Goal: Information Seeking & Learning: Learn about a topic

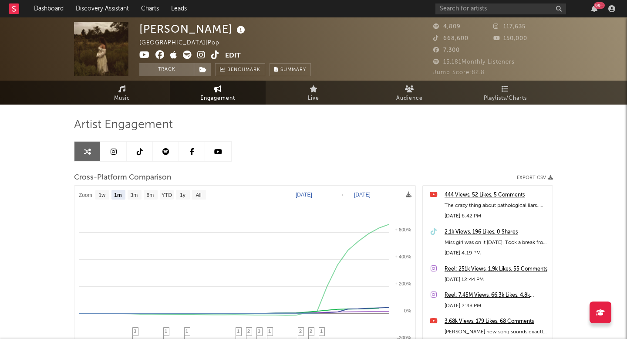
select select "1m"
click at [467, 16] on div "99 +" at bounding box center [527, 8] width 183 height 17
click at [464, 13] on input "text" at bounding box center [501, 8] width 131 height 11
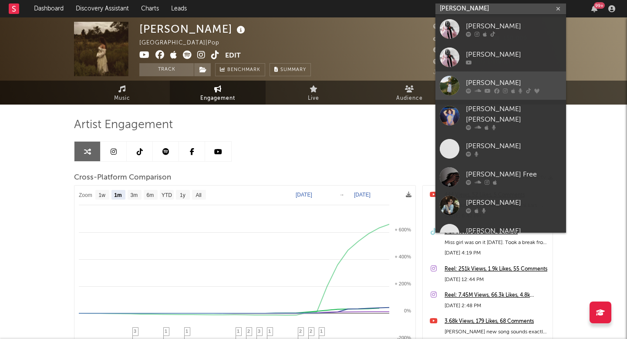
type input "[PERSON_NAME]"
click at [480, 82] on div "[PERSON_NAME]" at bounding box center [514, 83] width 96 height 10
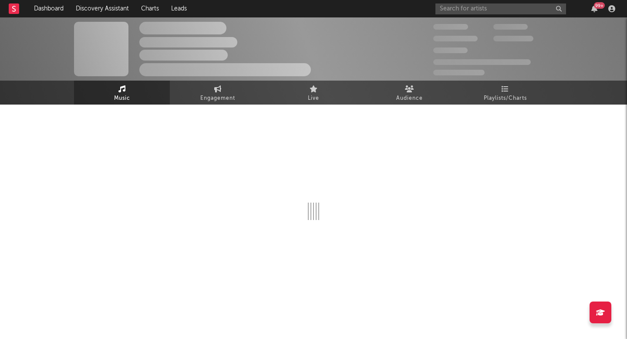
click at [340, 130] on div at bounding box center [313, 169] width 479 height 102
select select "6m"
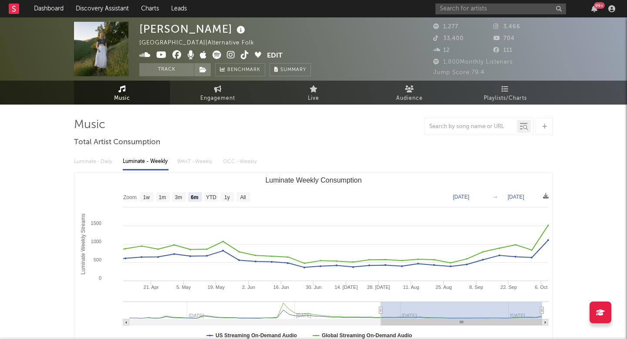
click at [246, 57] on icon at bounding box center [245, 55] width 8 height 9
click at [467, 7] on input "text" at bounding box center [501, 8] width 131 height 11
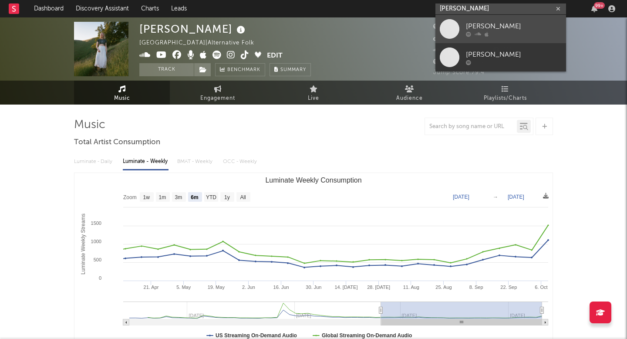
type input "jordan cobb"
click at [463, 29] on link "[PERSON_NAME]" at bounding box center [501, 29] width 131 height 28
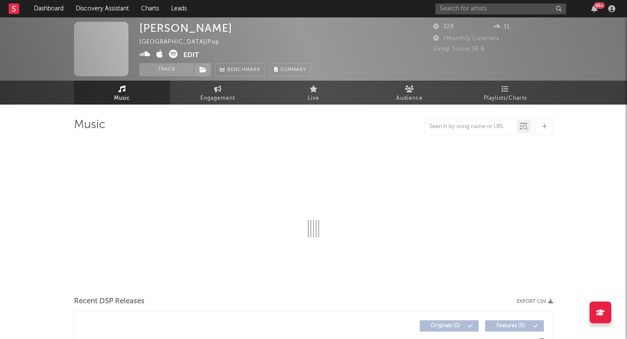
select select "6m"
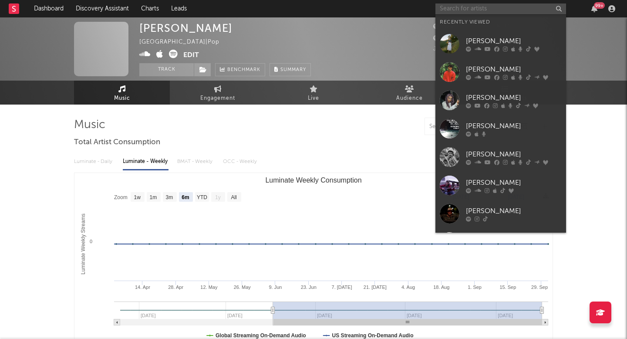
click at [474, 13] on input "text" at bounding box center [501, 8] width 131 height 11
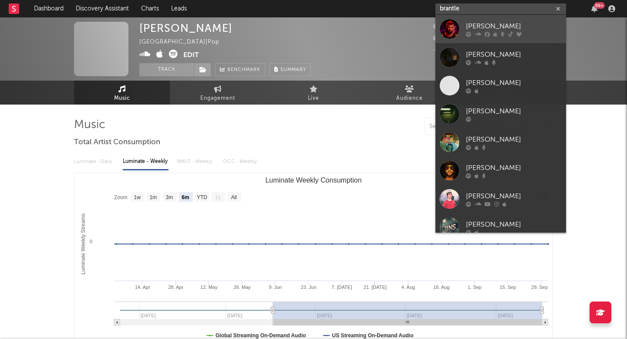
type input "brantle"
click at [483, 24] on div "[PERSON_NAME]" at bounding box center [514, 26] width 96 height 10
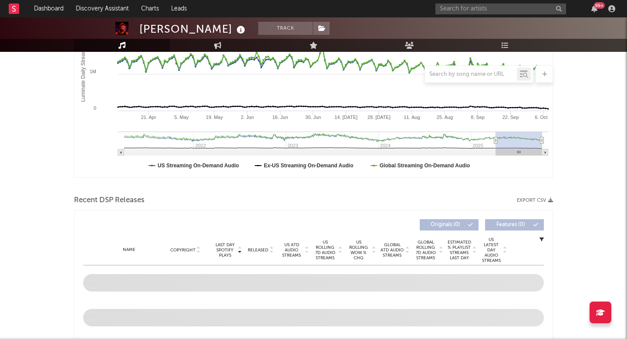
scroll to position [239, 0]
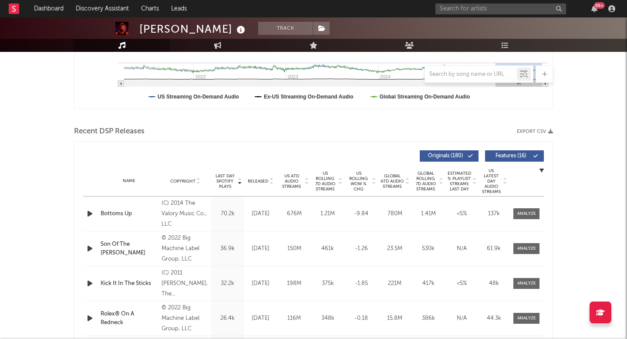
click at [264, 176] on div "Name Copyright Label Album Names Composer Names 7 Day Spotify Plays Last Day Sp…" at bounding box center [313, 181] width 461 height 30
click at [263, 179] on span "Released" at bounding box center [258, 181] width 20 height 5
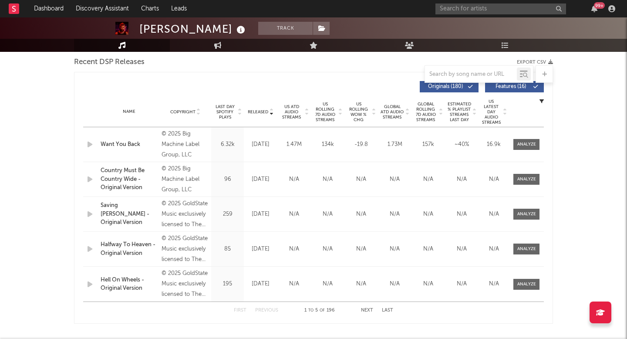
scroll to position [315, 0]
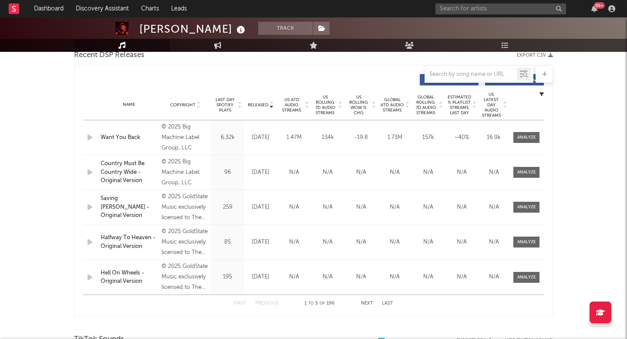
click at [367, 303] on button "Next" at bounding box center [367, 303] width 12 height 5
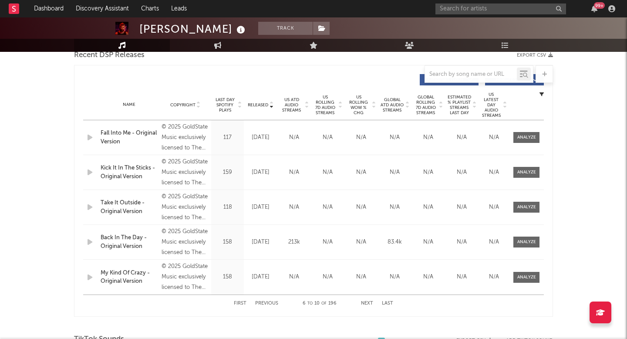
click at [367, 303] on button "Next" at bounding box center [367, 303] width 12 height 5
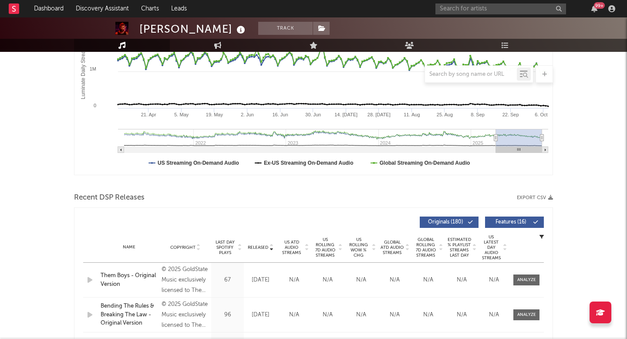
scroll to position [28, 0]
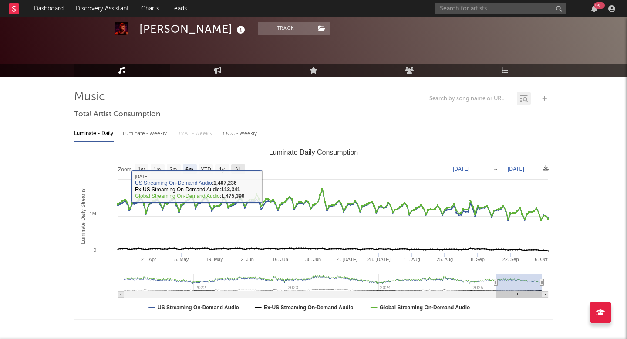
click at [240, 168] on text "All" at bounding box center [238, 169] width 6 height 6
select select "All"
type input "2021-03-31"
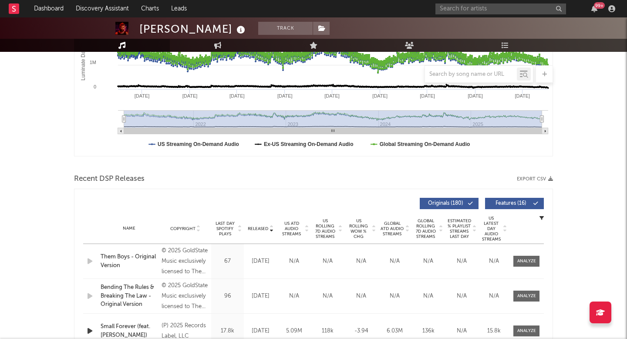
scroll to position [213, 0]
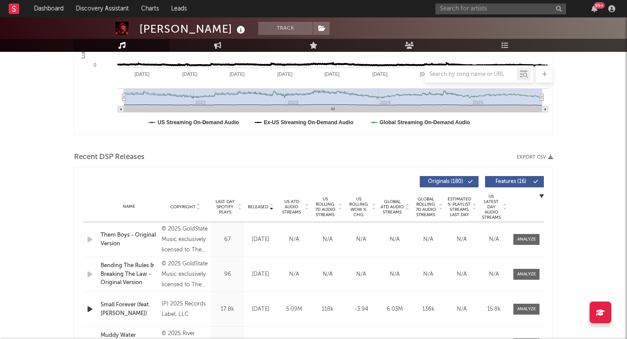
click at [267, 205] on span "Released" at bounding box center [258, 206] width 20 height 5
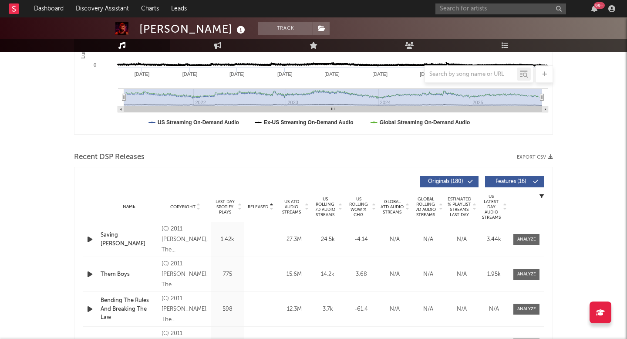
click at [267, 205] on span "Released" at bounding box center [258, 206] width 20 height 5
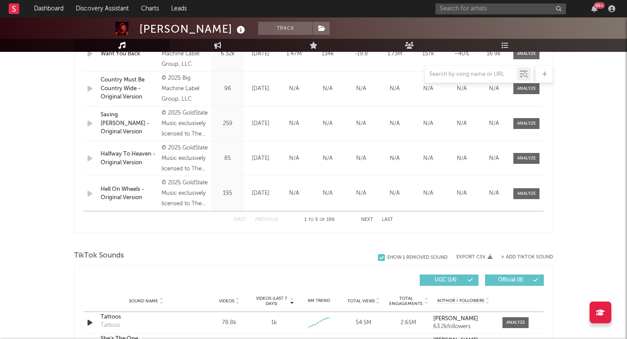
scroll to position [401, 0]
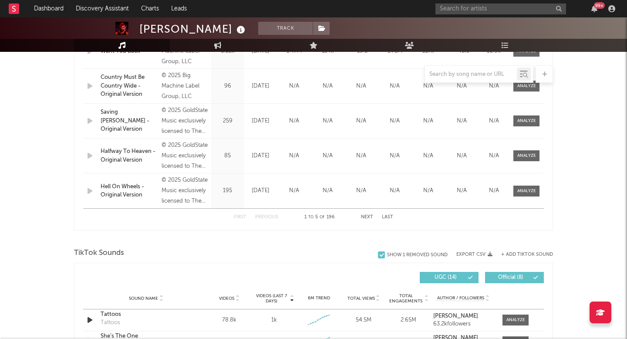
click at [369, 215] on button "Next" at bounding box center [367, 217] width 12 height 5
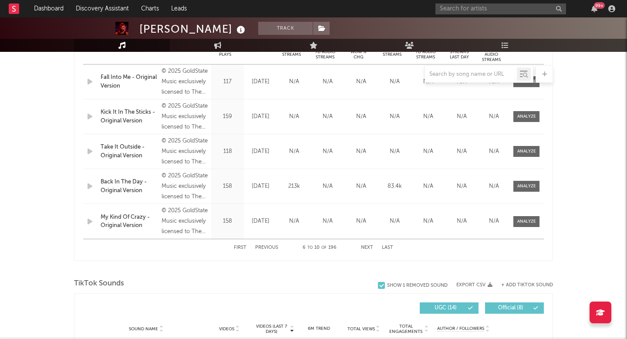
scroll to position [379, 0]
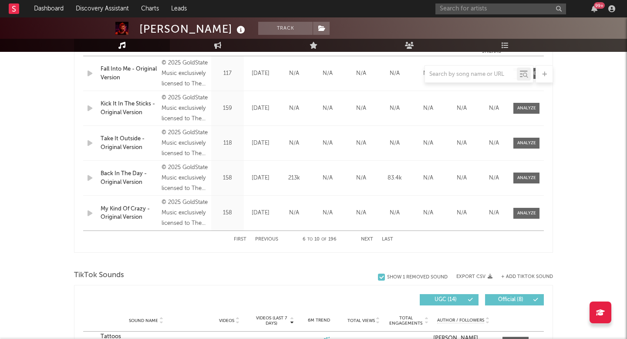
click at [366, 238] on button "Next" at bounding box center [367, 239] width 12 height 5
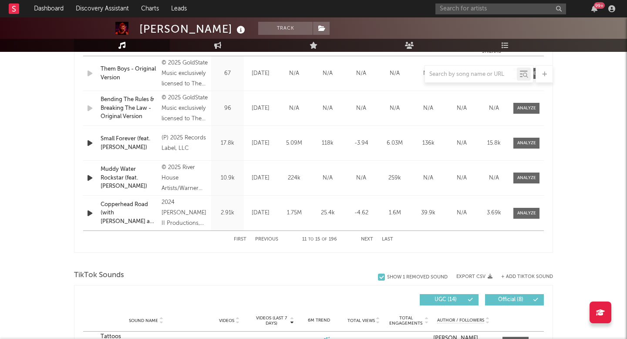
click at [366, 238] on button "Next" at bounding box center [367, 239] width 12 height 5
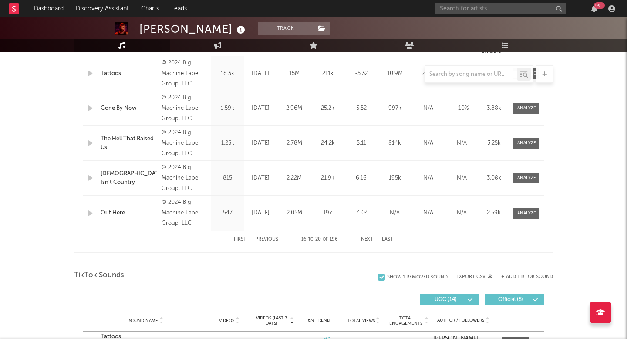
click at [366, 238] on button "Next" at bounding box center [367, 239] width 12 height 5
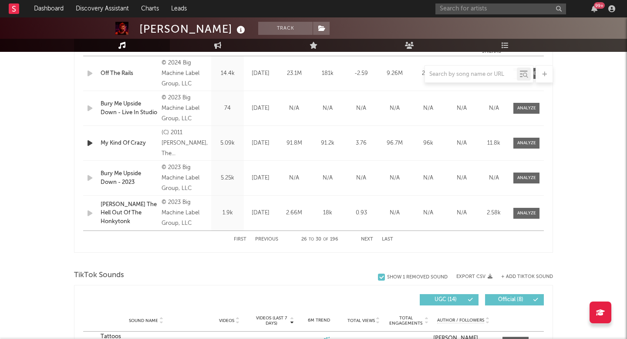
click at [267, 237] on button "Previous" at bounding box center [266, 239] width 23 height 5
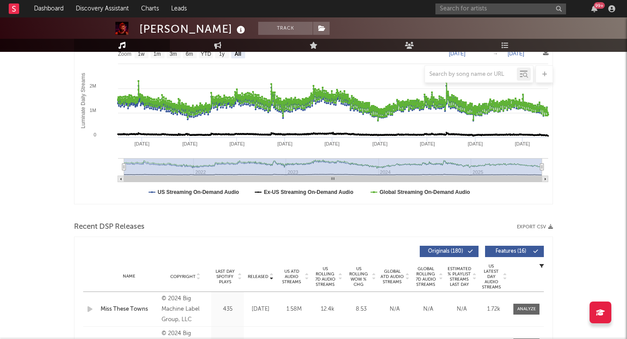
scroll to position [0, 0]
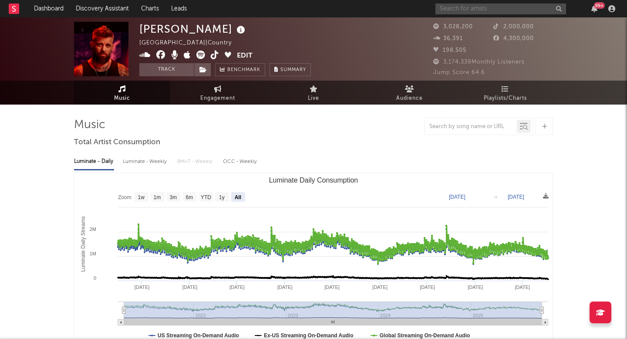
click at [455, 8] on input "text" at bounding box center [501, 8] width 131 height 11
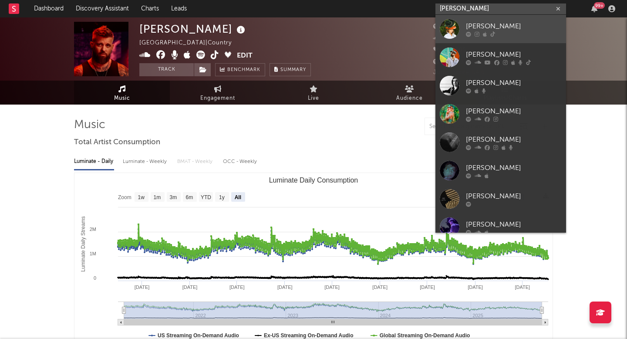
type input "briley"
click at [479, 29] on div "[PERSON_NAME]" at bounding box center [514, 26] width 96 height 10
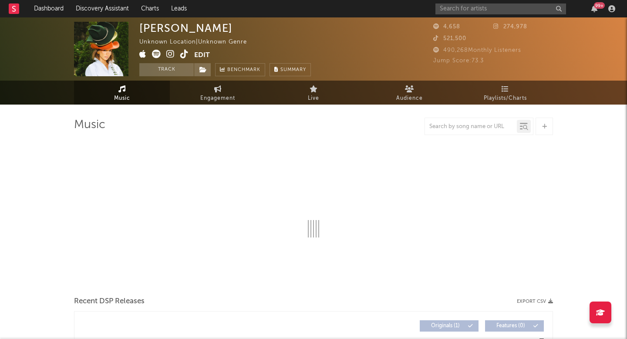
select select "1w"
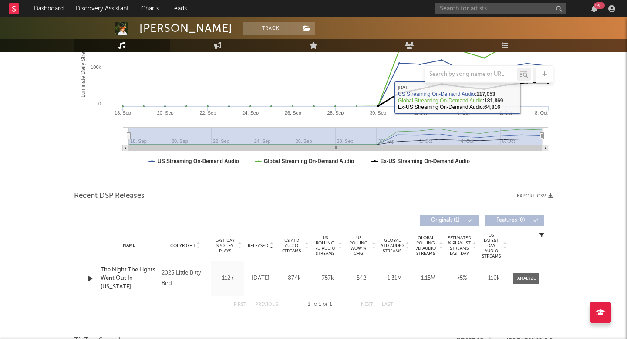
scroll to position [228, 0]
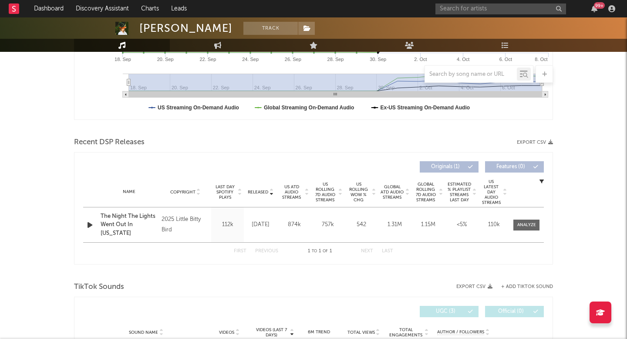
click at [335, 192] on span "US Rolling 7D Audio Streams" at bounding box center [325, 192] width 24 height 21
click at [525, 229] on span at bounding box center [527, 225] width 26 height 11
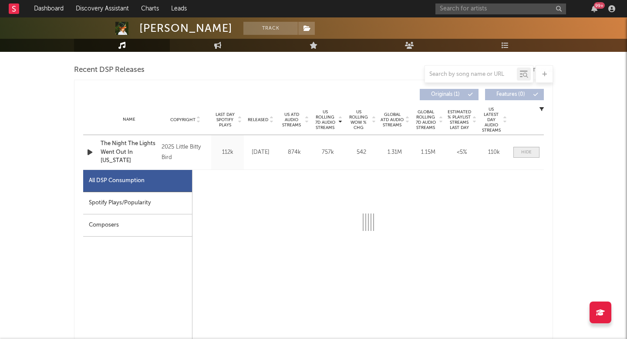
select select "1w"
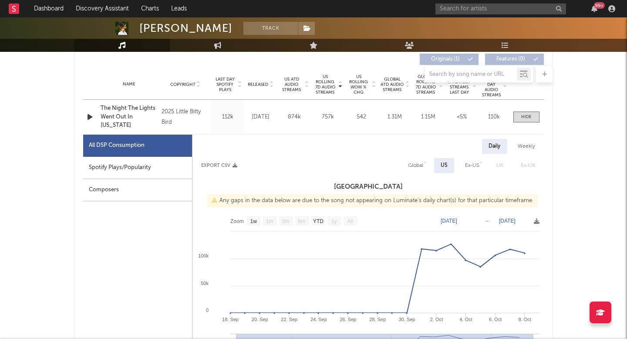
scroll to position [366, 0]
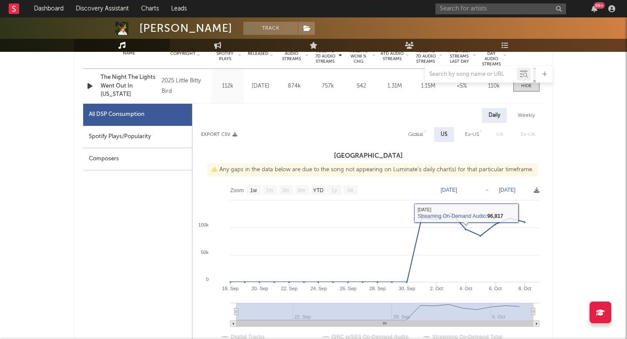
click at [161, 135] on div "Spotify Plays/Popularity" at bounding box center [137, 137] width 109 height 22
select select "1w"
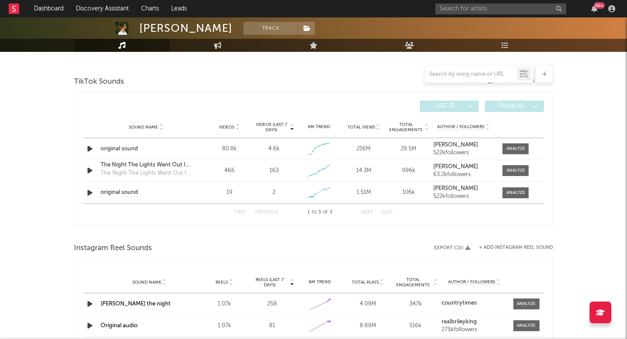
scroll to position [844, 0]
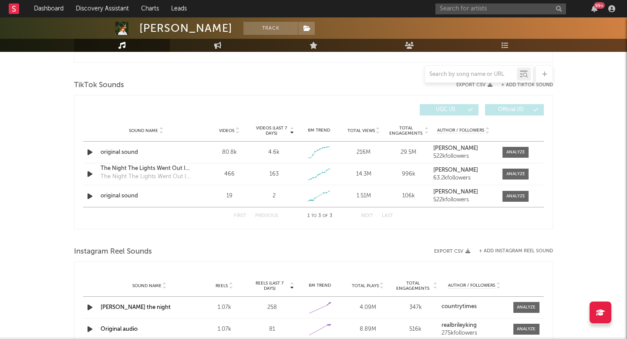
click at [486, 3] on div "99 +" at bounding box center [527, 8] width 183 height 17
click at [486, 3] on input "text" at bounding box center [501, 8] width 131 height 11
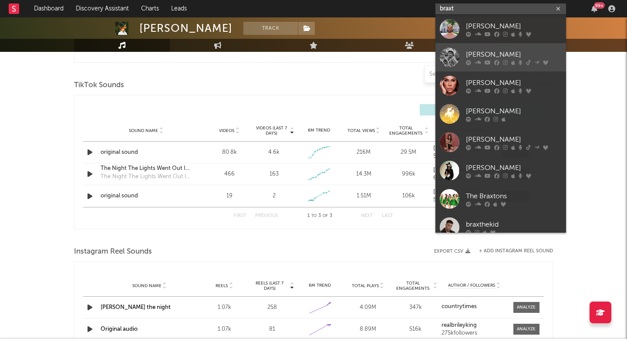
type input "braxt"
click at [486, 62] on icon at bounding box center [488, 62] width 6 height 5
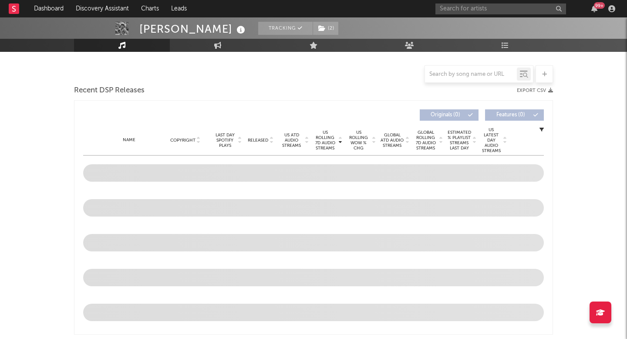
scroll to position [335, 0]
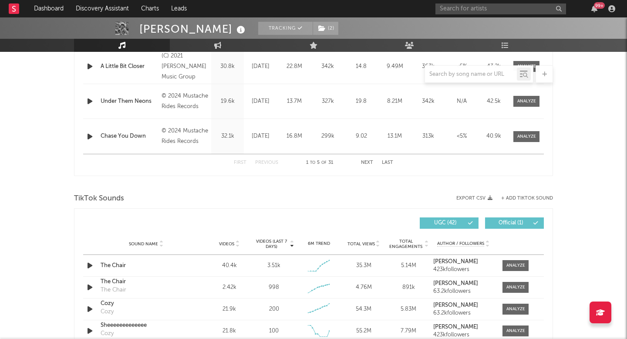
select select "6m"
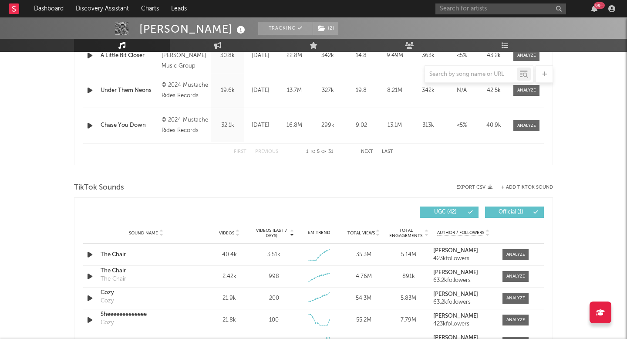
scroll to position [467, 0]
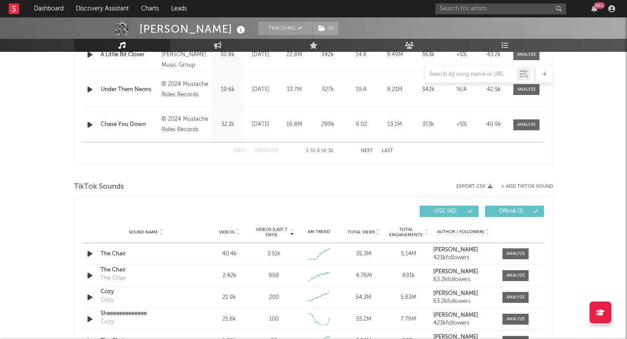
click at [231, 230] on span "Videos" at bounding box center [226, 232] width 15 height 5
click at [454, 7] on input "text" at bounding box center [501, 8] width 131 height 11
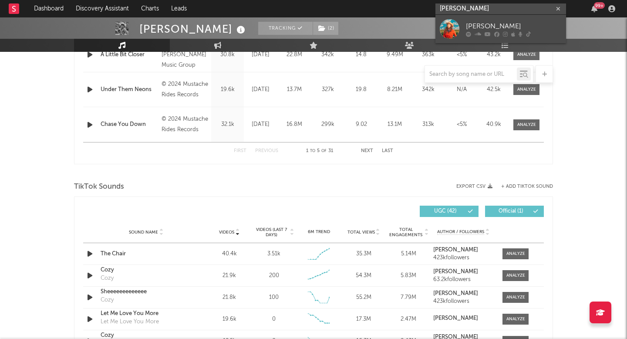
type input "kaitlin butt"
click at [474, 22] on div "[PERSON_NAME]" at bounding box center [514, 26] width 96 height 10
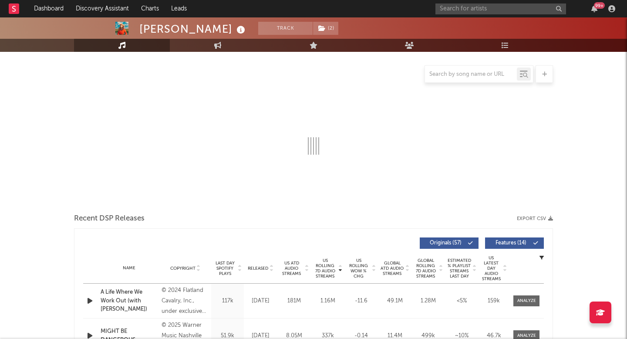
select select "6m"
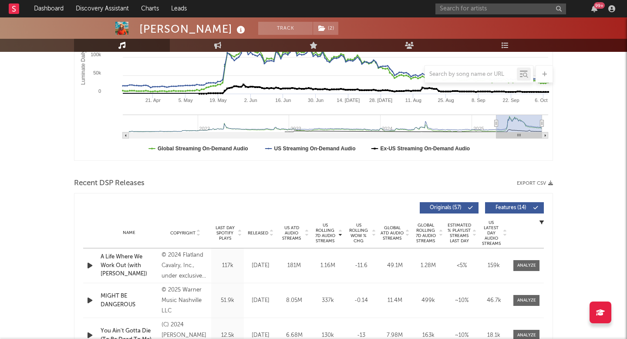
scroll to position [234, 0]
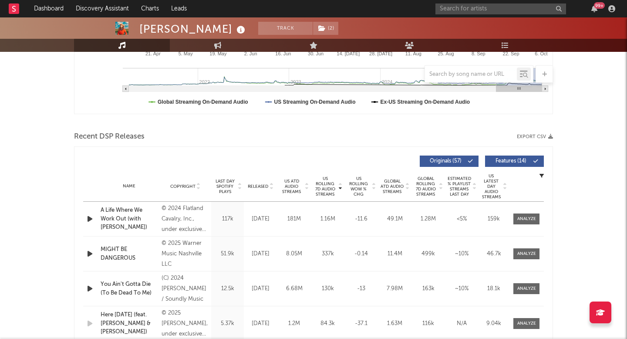
click at [299, 184] on span "US ATD Audio Streams" at bounding box center [292, 187] width 24 height 16
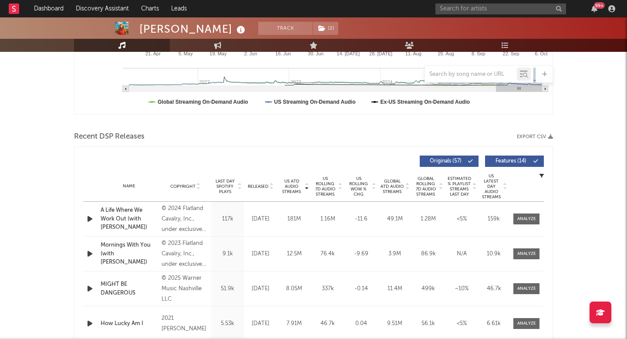
click at [333, 190] on span "US Rolling 7D Audio Streams" at bounding box center [325, 186] width 24 height 21
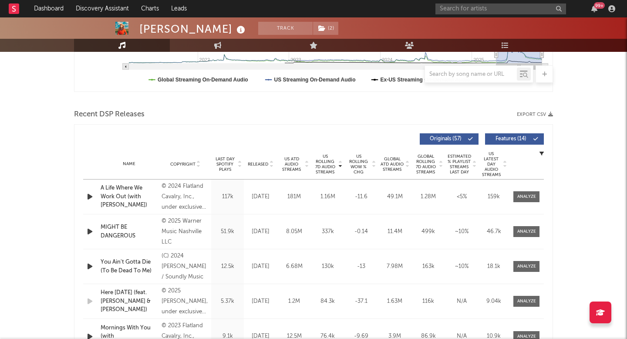
scroll to position [257, 0]
click at [522, 260] on div "Name You Ain't Gotta Die (To Be Dead To Me) Copyright (C) 2024 Kaitlin Butts / …" at bounding box center [313, 265] width 461 height 34
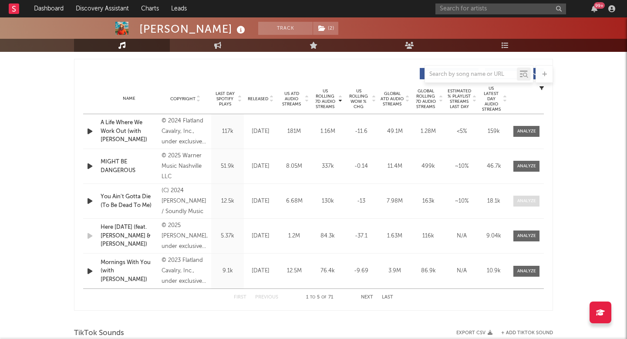
click at [533, 205] on span at bounding box center [527, 201] width 26 height 11
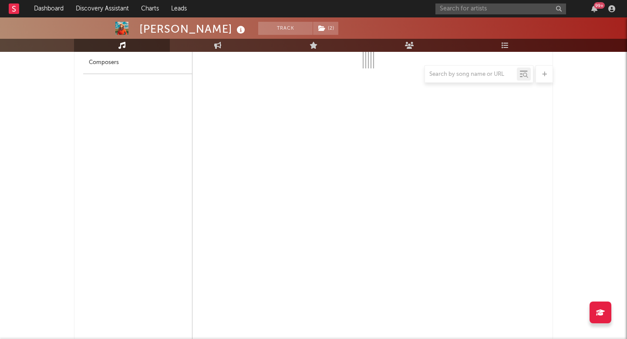
select select "6m"
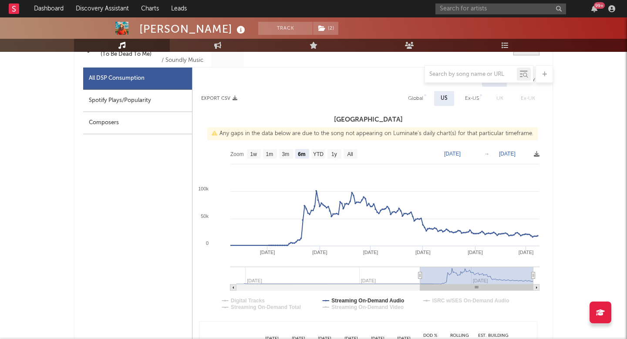
scroll to position [444, 0]
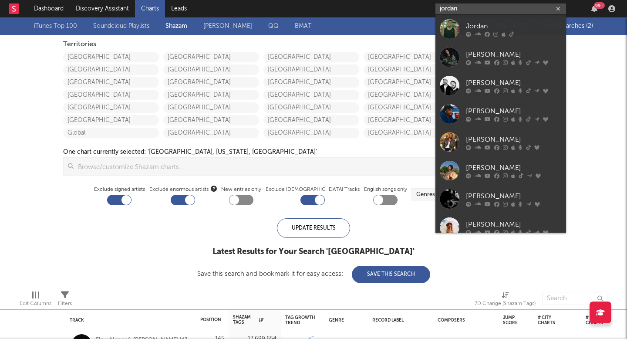
drag, startPoint x: 469, startPoint y: 7, endPoint x: 301, endPoint y: 3, distance: 168.2
click at [301, 3] on nav "Dashboard Discovery Assistant Charts Leads jordan 99 +" at bounding box center [313, 8] width 627 height 17
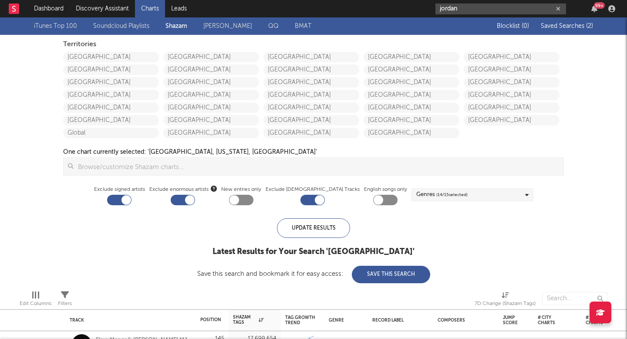
paste input "https://www.tiktok.com/@jordancobb.mp3"
type input "https://www.tiktok.com/@jordancobb.mp3"
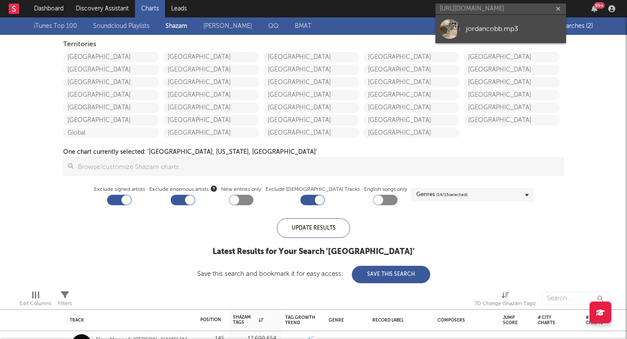
click at [491, 27] on div "jordancobb.mp3" at bounding box center [514, 29] width 96 height 10
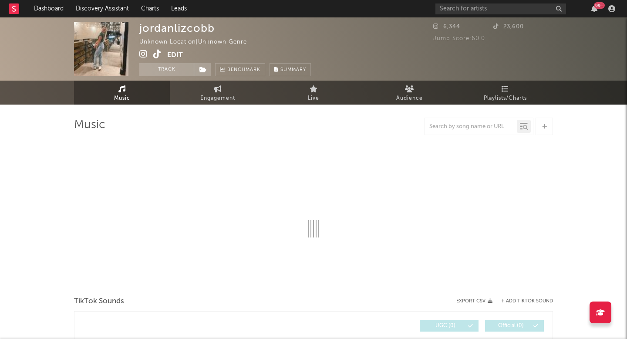
select select "1w"
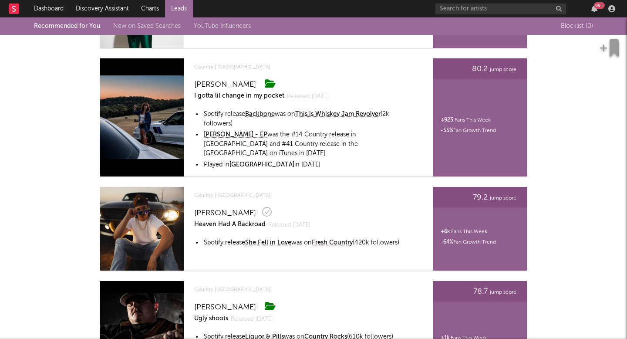
click at [461, 19] on div "Recommended for You New on Saved Searches YouTube Influencers Blocklist ( 0 )" at bounding box center [313, 25] width 627 height 17
click at [461, 13] on input "text" at bounding box center [501, 8] width 131 height 11
type input "cash cortes"
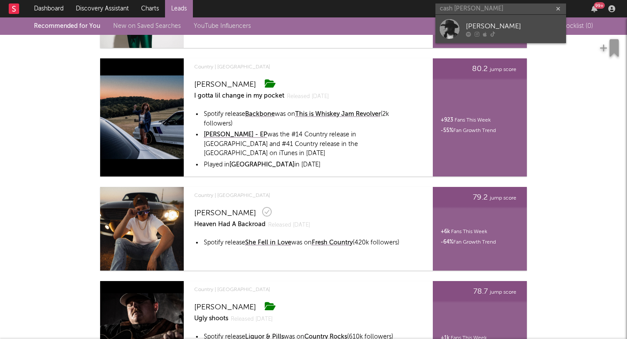
click at [462, 25] on link "[PERSON_NAME]" at bounding box center [501, 29] width 131 height 28
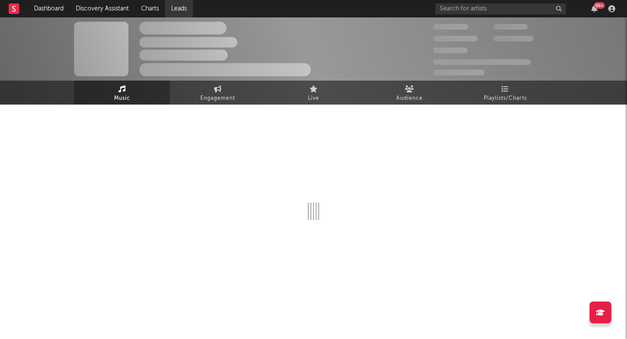
select select "1w"
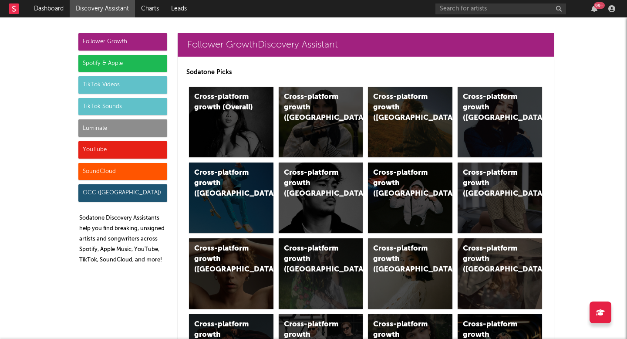
click at [116, 125] on div "Luminate" at bounding box center [122, 127] width 89 height 17
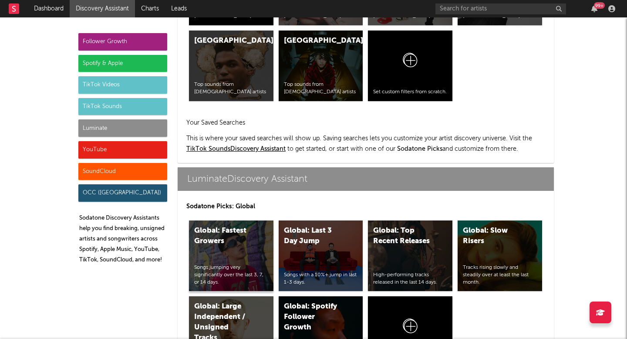
scroll to position [4218, 0]
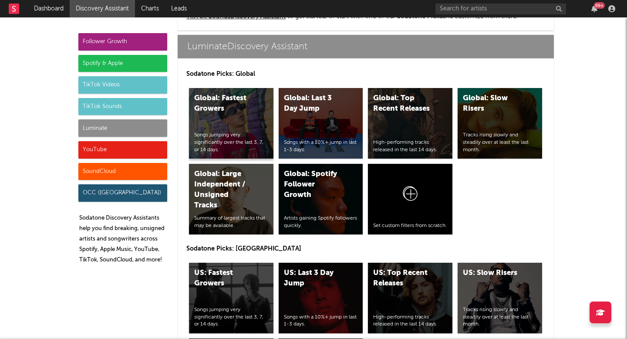
click at [236, 134] on div "Songs jumping very significantly over the last 3, 7, or 14 days." at bounding box center [231, 143] width 74 height 22
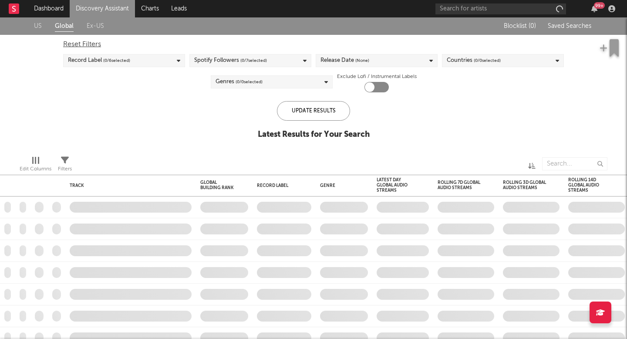
checkbox input "true"
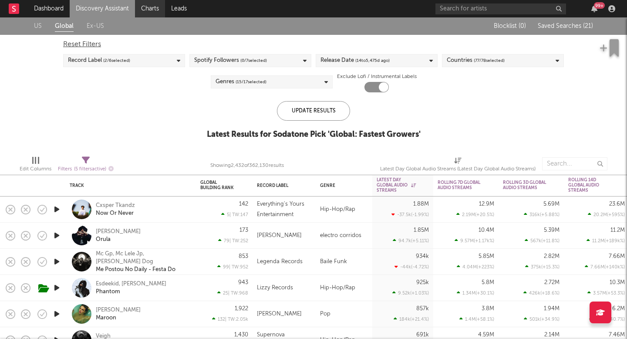
click at [143, 10] on link "Charts" at bounding box center [150, 8] width 30 height 17
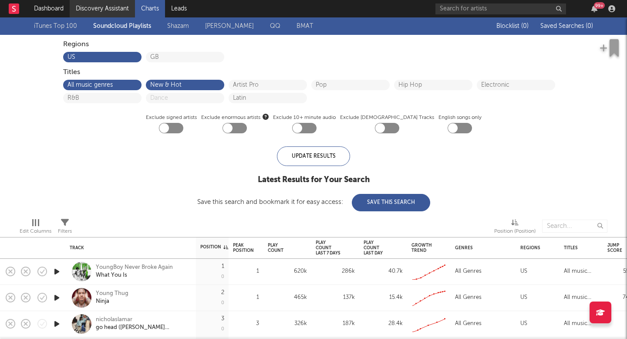
click at [129, 7] on link "Discovery Assistant" at bounding box center [102, 8] width 65 height 17
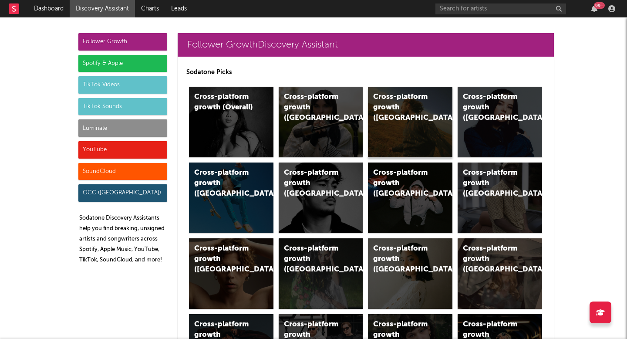
click at [388, 112] on div "Cross-platform growth (US)" at bounding box center [402, 107] width 59 height 31
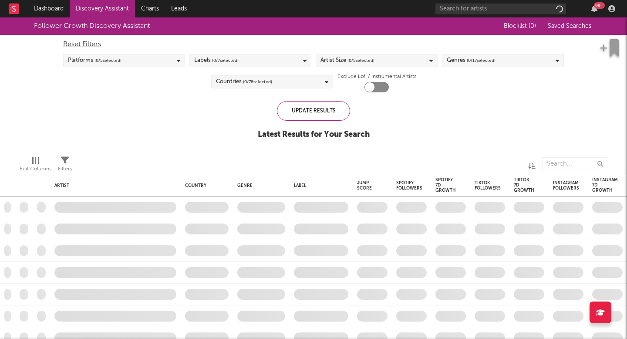
checkbox input "true"
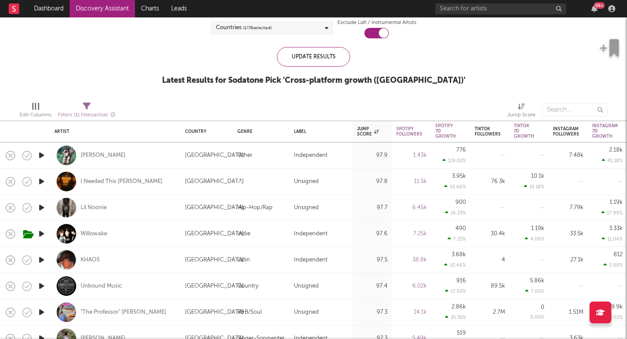
click at [117, 11] on link "Discovery Assistant" at bounding box center [102, 8] width 65 height 17
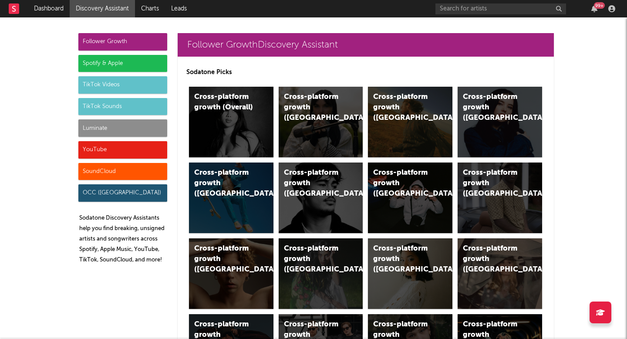
click at [112, 99] on div "TikTok Sounds" at bounding box center [122, 106] width 89 height 17
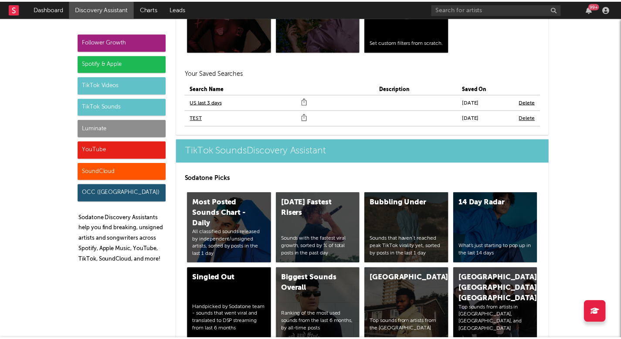
scroll to position [3345, 0]
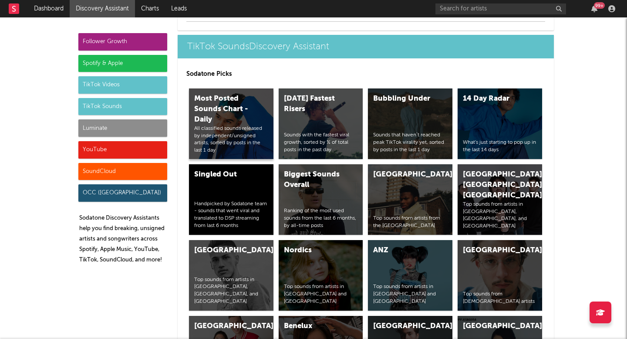
click at [242, 106] on div "Most Posted Sounds Chart - Daily" at bounding box center [223, 109] width 59 height 31
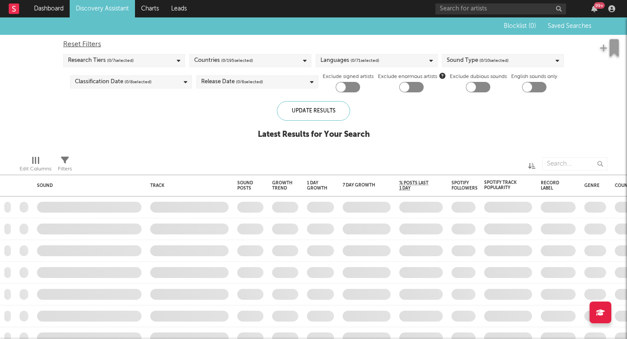
checkbox input "true"
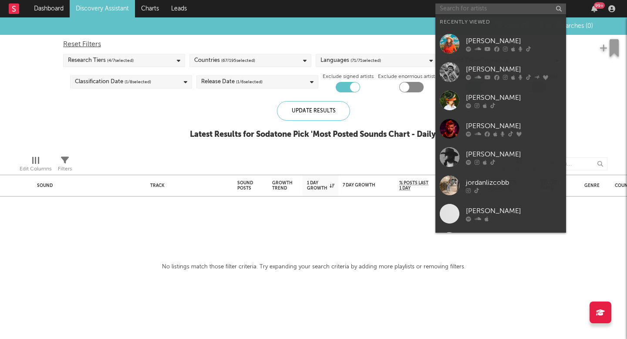
click at [448, 4] on input "text" at bounding box center [501, 8] width 131 height 11
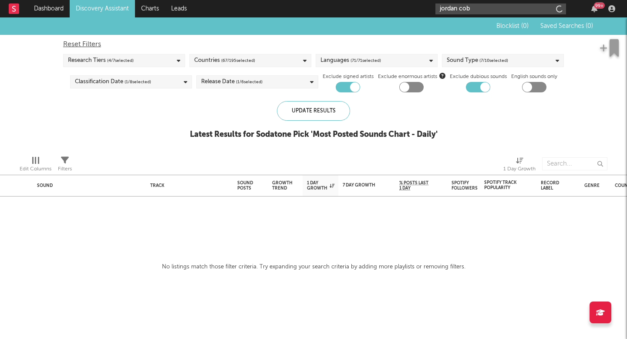
type input "jordan cobb"
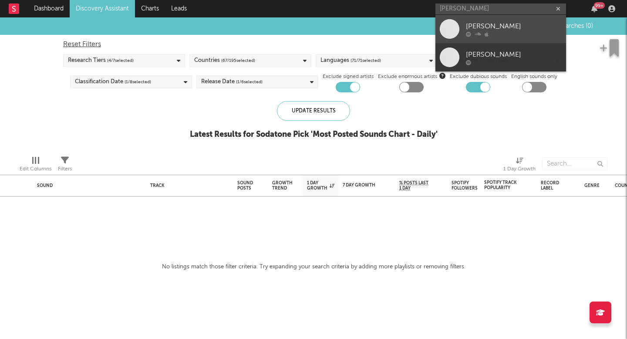
click at [465, 31] on link "[PERSON_NAME]" at bounding box center [501, 29] width 131 height 28
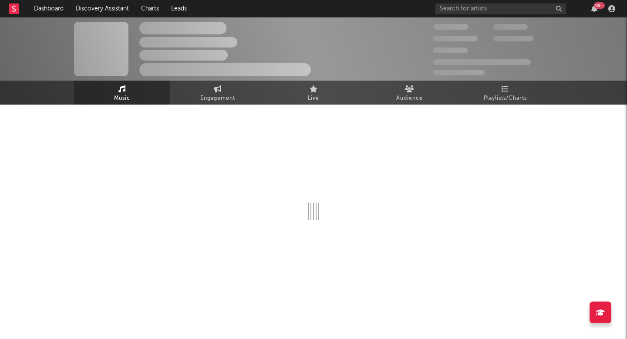
select select "6m"
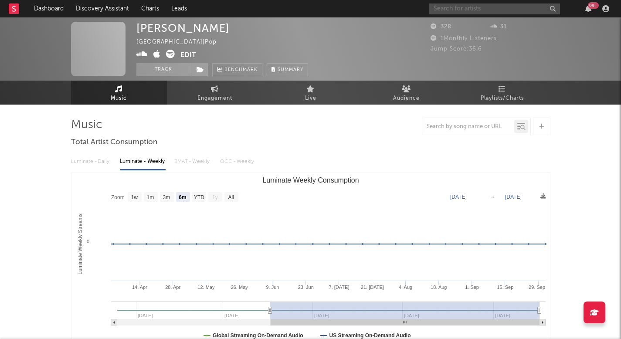
click at [452, 10] on input "text" at bounding box center [494, 8] width 131 height 11
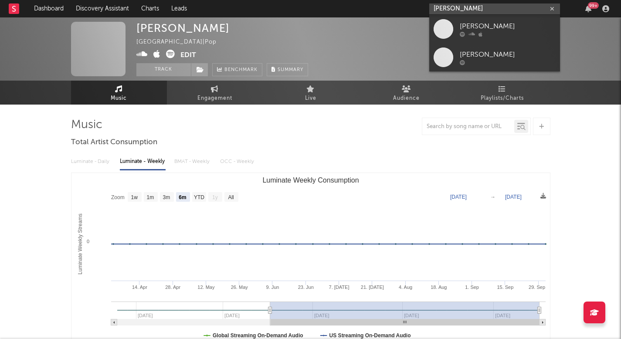
click at [456, 9] on input "jordan cobb" at bounding box center [494, 8] width 131 height 11
click at [495, 6] on input "jordancobb" at bounding box center [494, 8] width 131 height 11
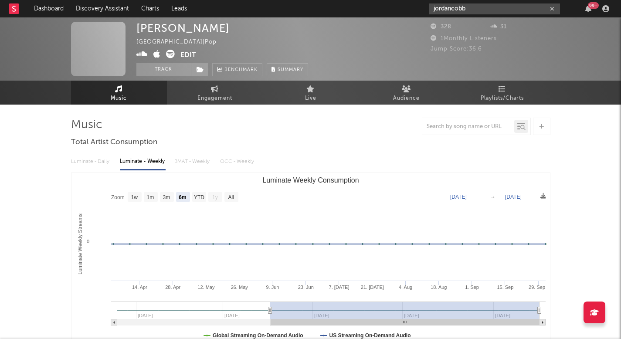
drag, startPoint x: 477, startPoint y: 7, endPoint x: 277, endPoint y: 7, distance: 200.8
click at [277, 7] on nav "Dashboard Discovery Assistant Charts Leads jordancobb 99 +" at bounding box center [310, 8] width 621 height 17
paste input "https://www.tiktok.com/@jordancobb.mp3"
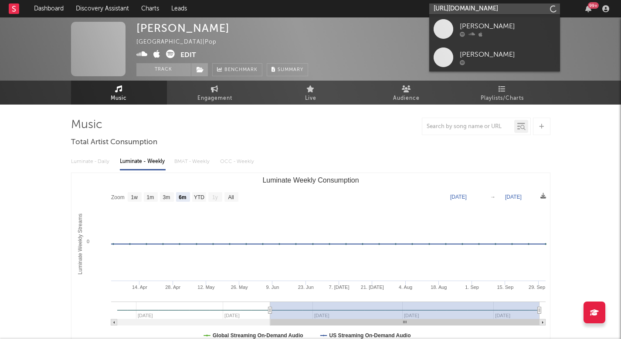
scroll to position [0, 7]
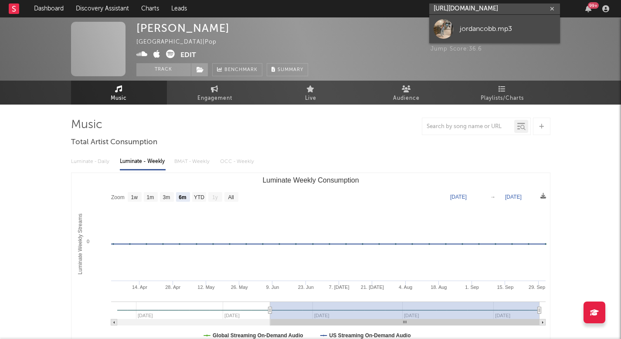
type input "https://www.tiktok.com/@jordancobb.mp3"
click at [447, 32] on div at bounding box center [443, 29] width 20 height 20
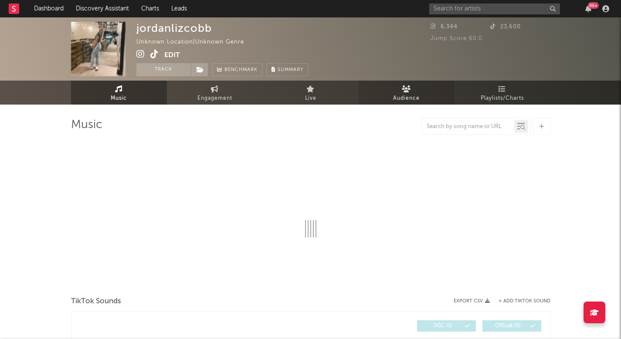
select select "1w"
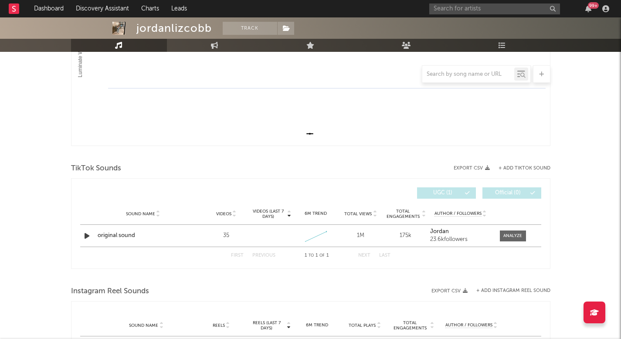
scroll to position [318, 0]
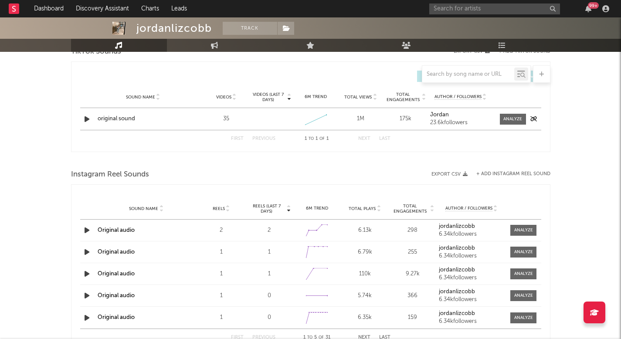
click at [88, 114] on icon "button" at bounding box center [86, 119] width 9 height 11
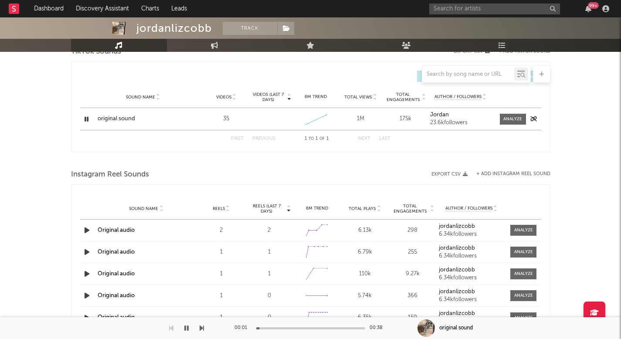
click at [105, 119] on div "original sound" at bounding box center [143, 119] width 91 height 9
click at [202, 46] on link "Engagement" at bounding box center [215, 45] width 96 height 13
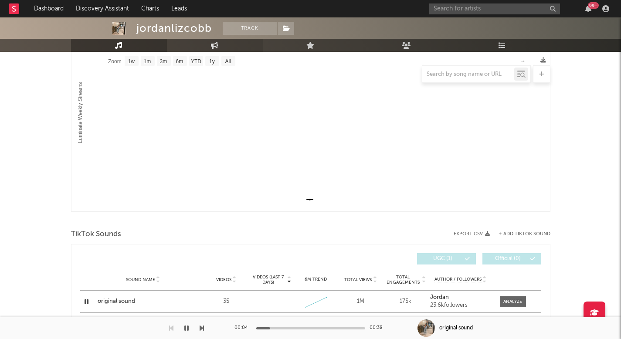
select select "1w"
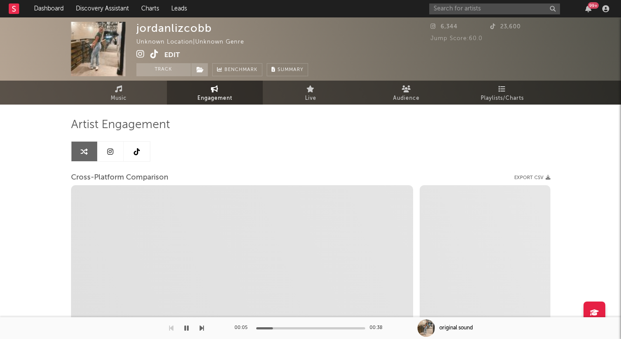
select select "1m"
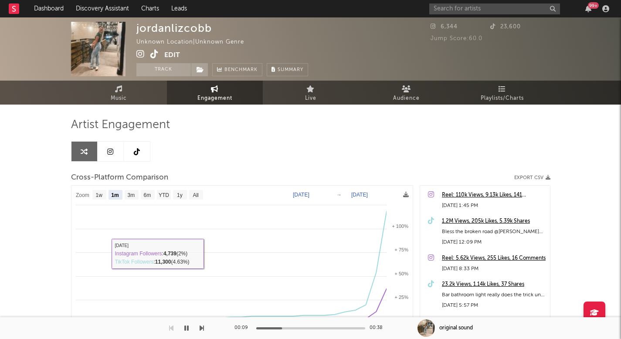
click at [189, 329] on button "button" at bounding box center [186, 328] width 9 height 22
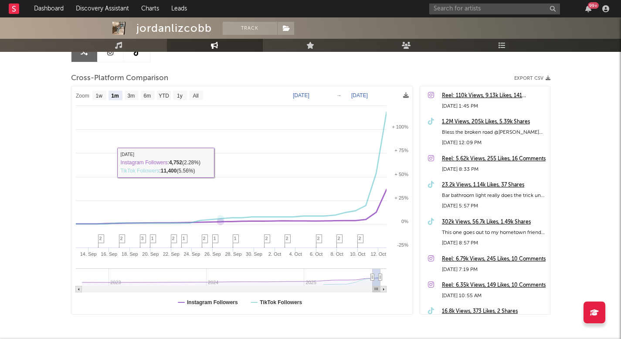
scroll to position [124, 0]
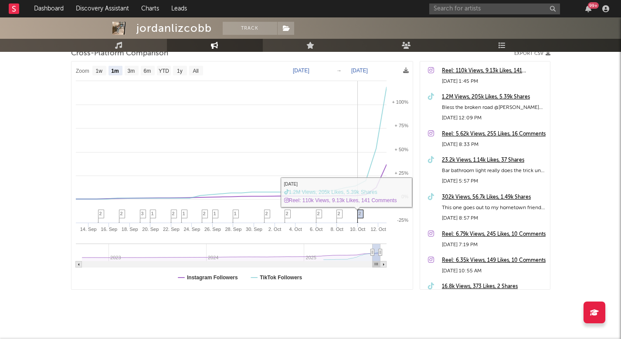
click at [360, 211] on span "2" at bounding box center [360, 213] width 3 height 5
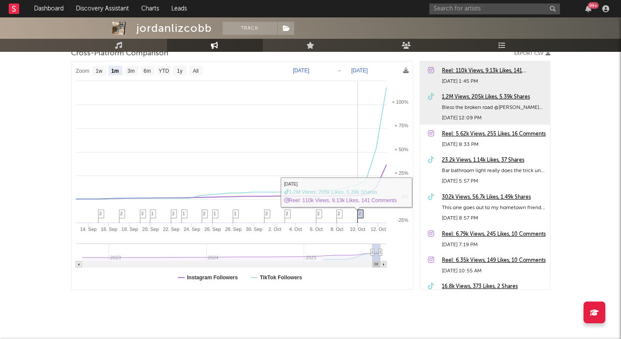
click at [360, 212] on span "2" at bounding box center [360, 213] width 3 height 5
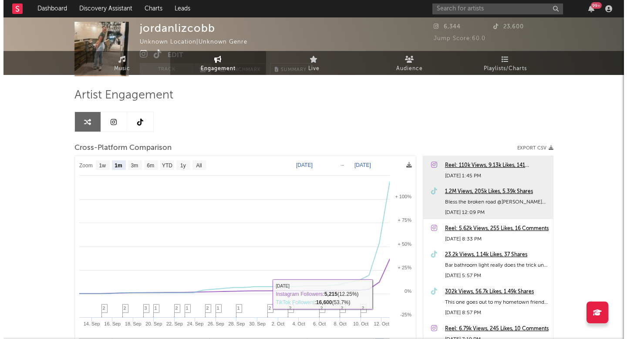
scroll to position [0, 0]
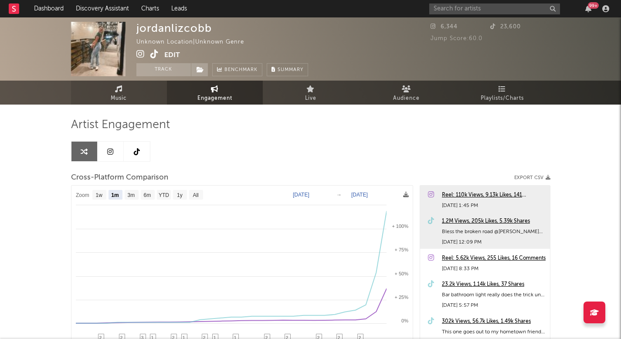
click at [152, 96] on link "Music" at bounding box center [119, 93] width 96 height 24
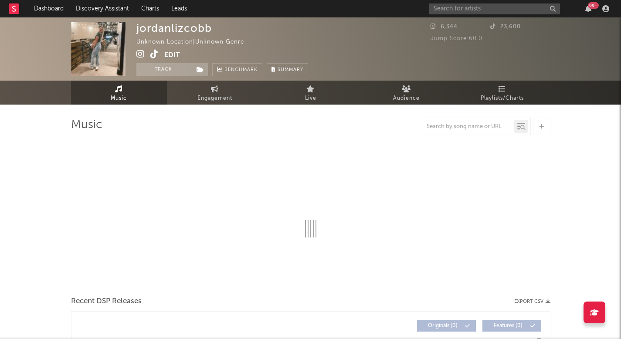
select select "1w"
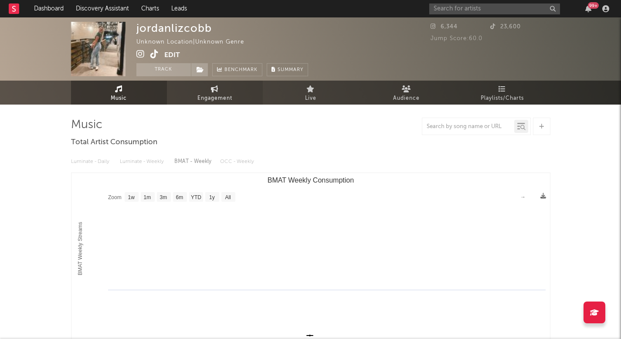
click at [222, 91] on link "Engagement" at bounding box center [215, 93] width 96 height 24
select select "1w"
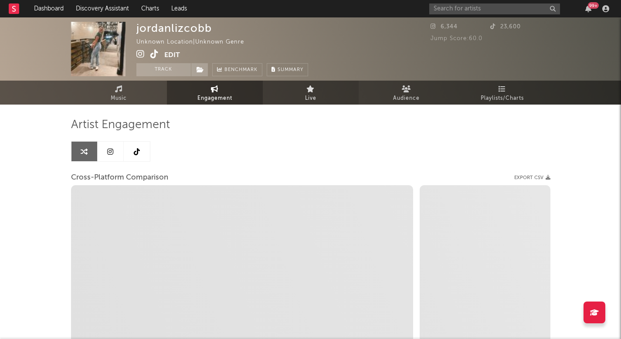
click at [316, 97] on link "Live" at bounding box center [311, 93] width 96 height 24
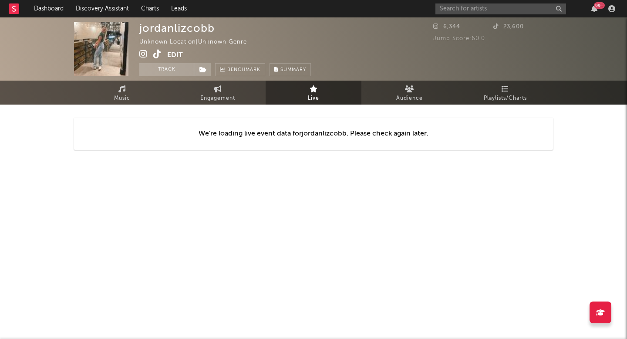
click at [415, 111] on div "We're loading live event data for jordanlizcobb . Please check again later." at bounding box center [313, 134] width 479 height 58
click at [415, 86] on link "Audience" at bounding box center [410, 93] width 96 height 24
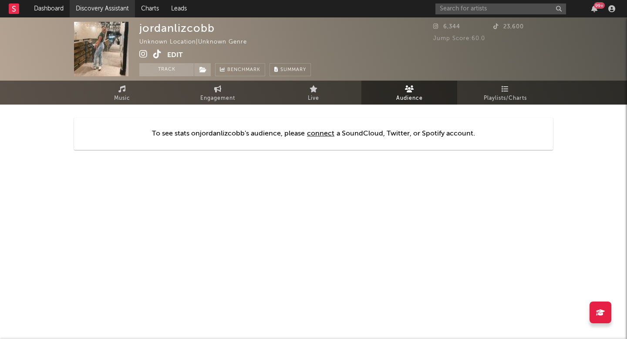
click at [114, 11] on link "Discovery Assistant" at bounding box center [102, 8] width 65 height 17
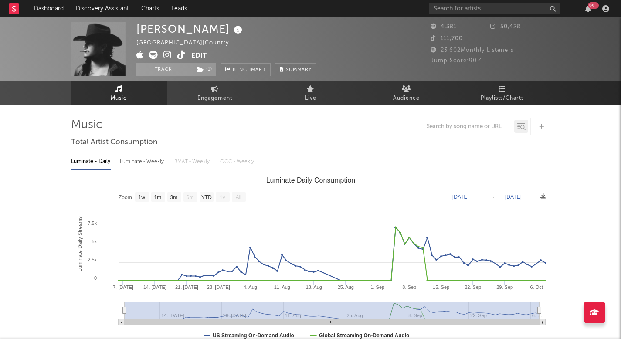
select select "1w"
click at [124, 8] on link "Discovery Assistant" at bounding box center [102, 8] width 65 height 17
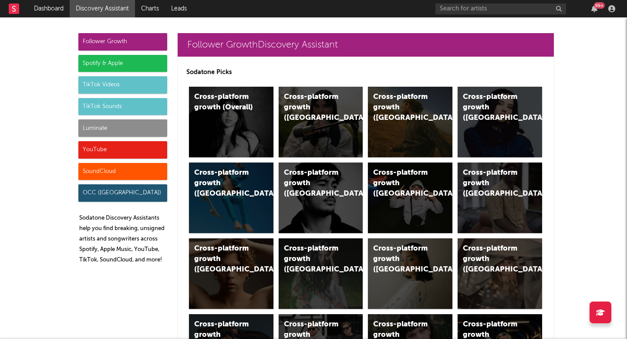
click at [137, 40] on div "Follower Growth" at bounding box center [122, 41] width 89 height 17
click at [146, 47] on div "Follower Growth" at bounding box center [122, 41] width 89 height 17
click at [388, 116] on div "Cross-platform growth (US)" at bounding box center [410, 122] width 85 height 71
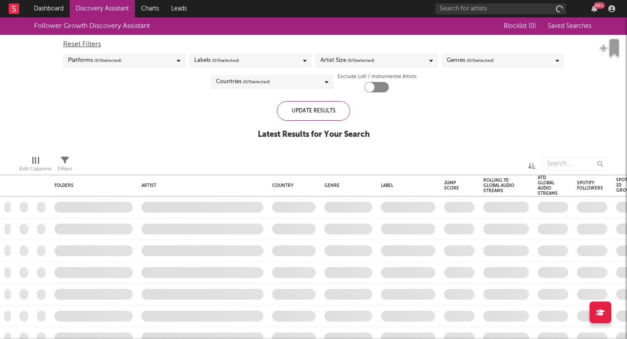
checkbox input "true"
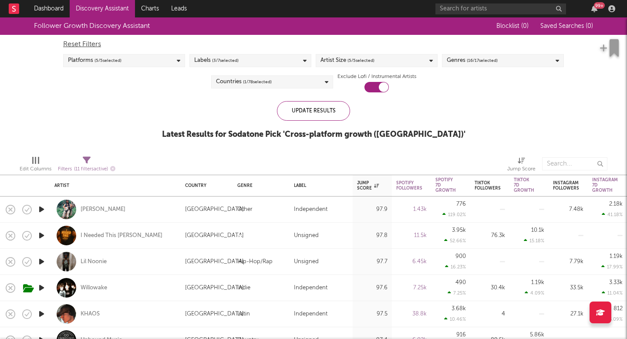
click at [100, 15] on link "Discovery Assistant" at bounding box center [102, 8] width 65 height 17
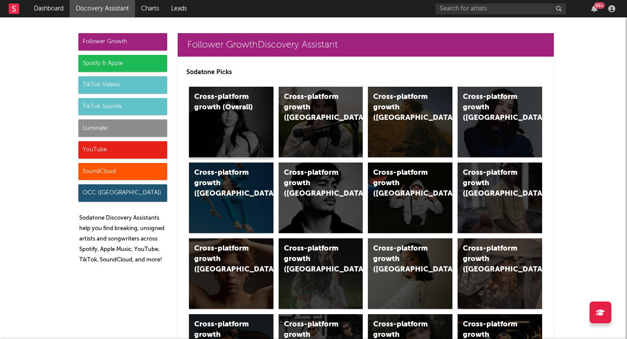
click at [232, 122] on div "Cross-platform growth (Overall)" at bounding box center [231, 122] width 85 height 71
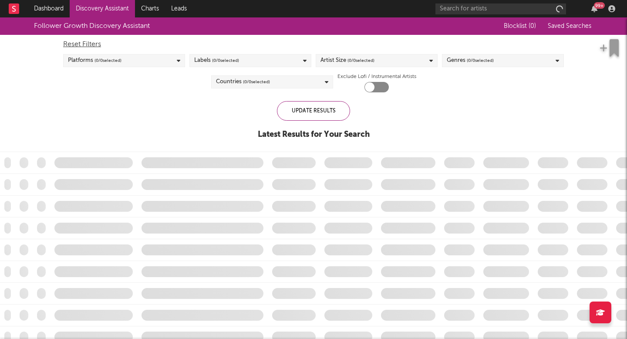
checkbox input "true"
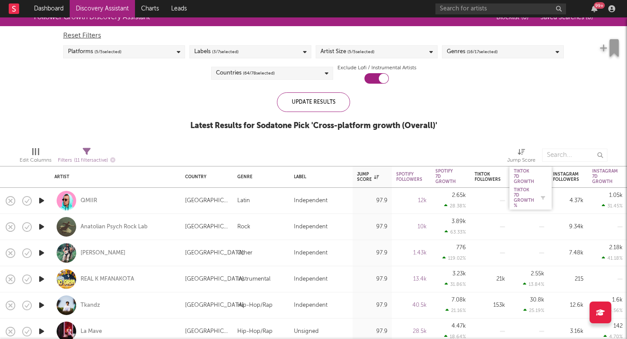
click at [525, 203] on div "Tiktok 7D Growth %" at bounding box center [524, 197] width 20 height 21
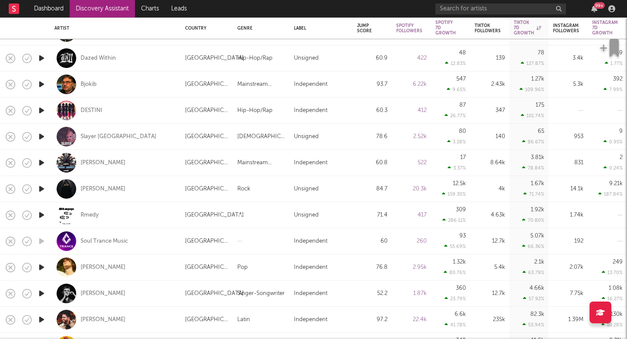
click at [43, 292] on icon "button" at bounding box center [41, 293] width 9 height 11
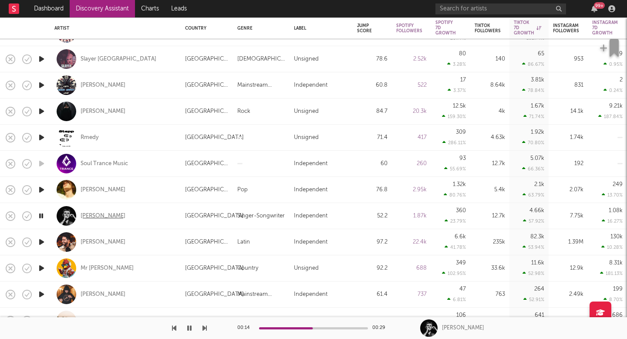
click at [90, 216] on div "[PERSON_NAME]" at bounding box center [103, 216] width 45 height 8
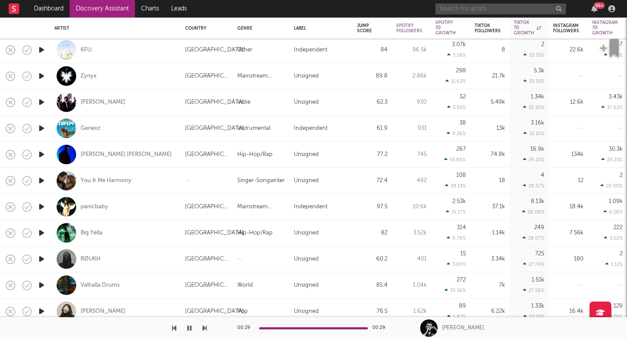
click at [454, 7] on input "text" at bounding box center [501, 8] width 131 height 11
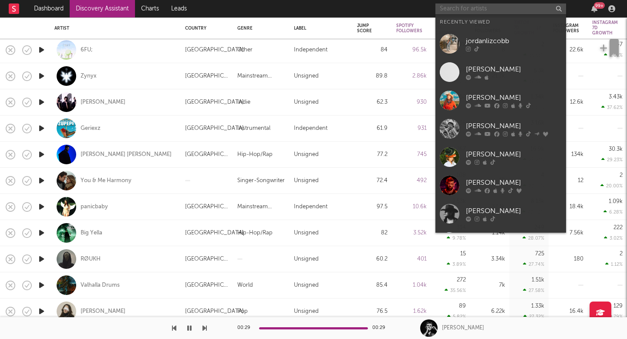
paste input "https://www.tiktok.com/@emma.birdyshaw"
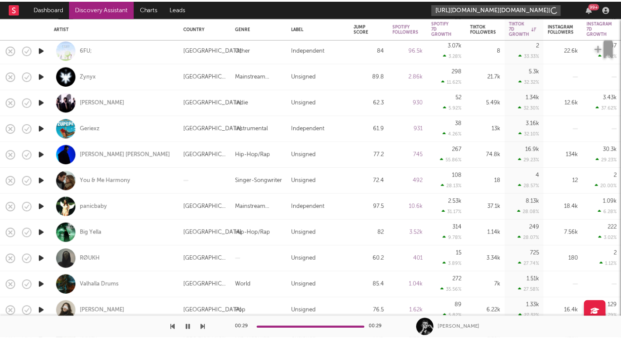
scroll to position [0, 8]
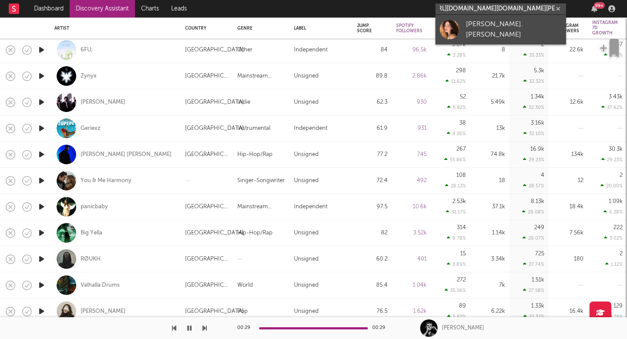
type input "https://www.tiktok.com/@emma.birdyshaw"
click at [486, 25] on div "[PERSON_NAME].[PERSON_NAME]" at bounding box center [514, 29] width 96 height 21
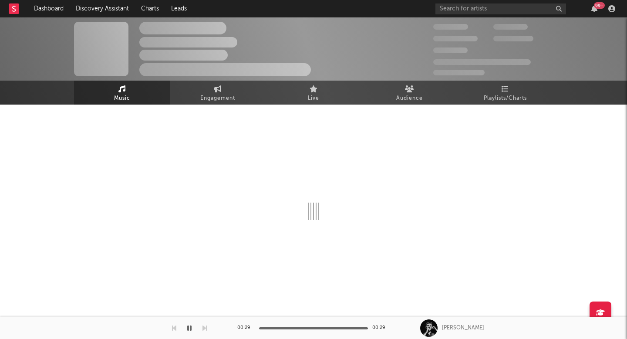
select select "1w"
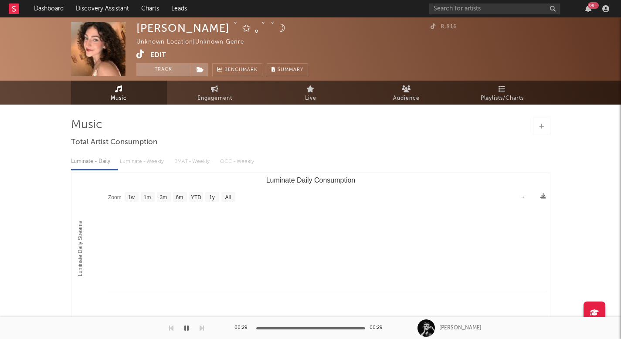
click at [142, 44] on div "Unknown Location | Unknown Genre" at bounding box center [195, 42] width 118 height 10
click at [139, 64] on button "Track" at bounding box center [163, 69] width 54 height 13
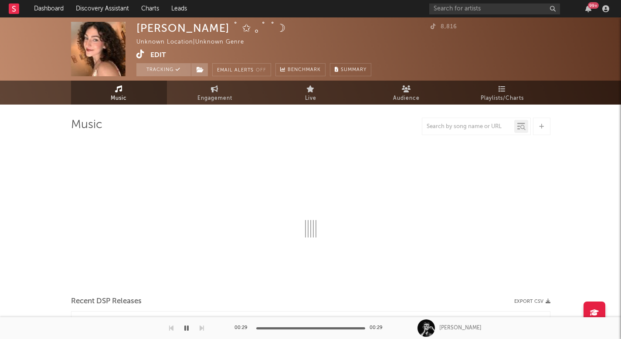
click at [140, 53] on icon at bounding box center [140, 54] width 8 height 9
select select "1w"
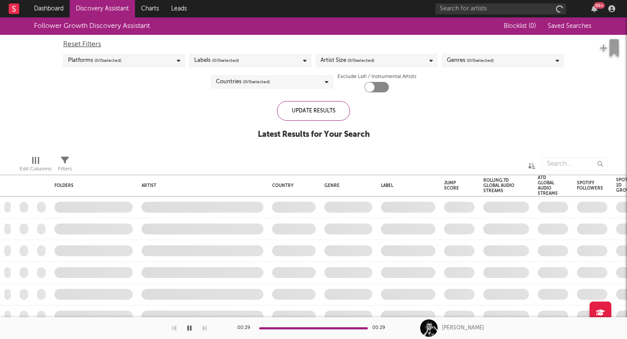
checkbox input "true"
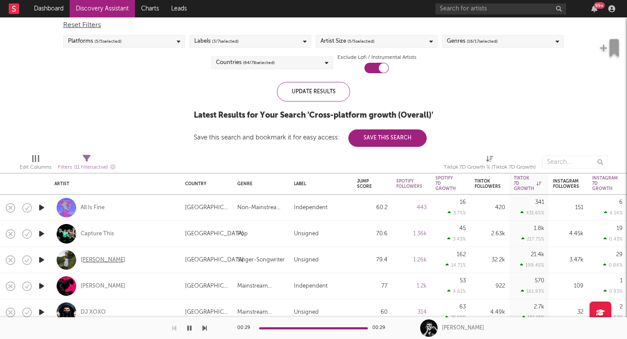
click at [97, 263] on div "[PERSON_NAME]" at bounding box center [103, 260] width 45 height 8
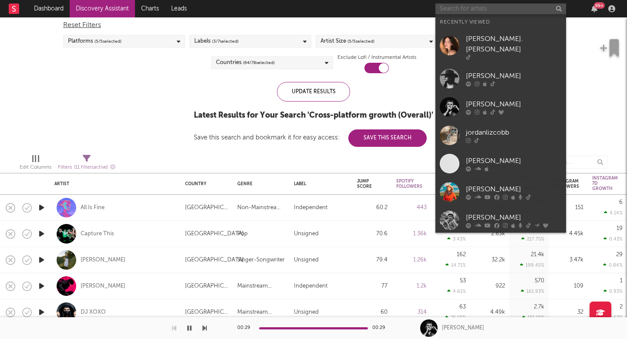
click at [487, 6] on input "text" at bounding box center [501, 8] width 131 height 11
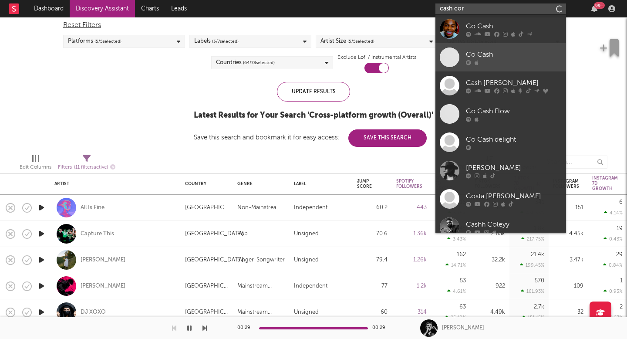
type input "cash cort"
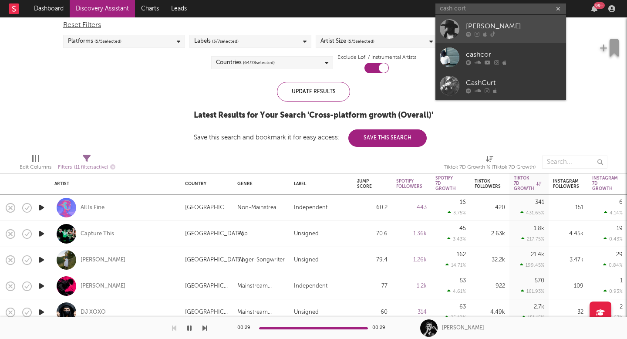
click at [494, 33] on icon at bounding box center [493, 33] width 5 height 5
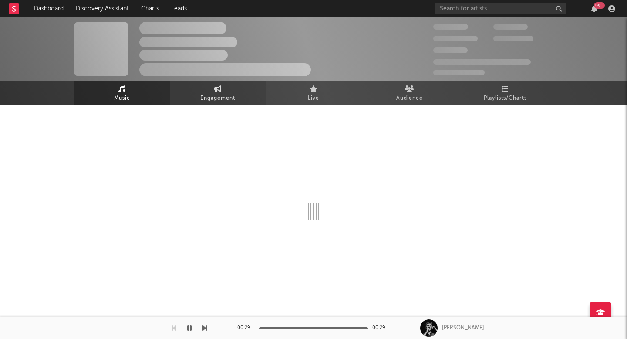
click at [232, 88] on link "Engagement" at bounding box center [218, 93] width 96 height 24
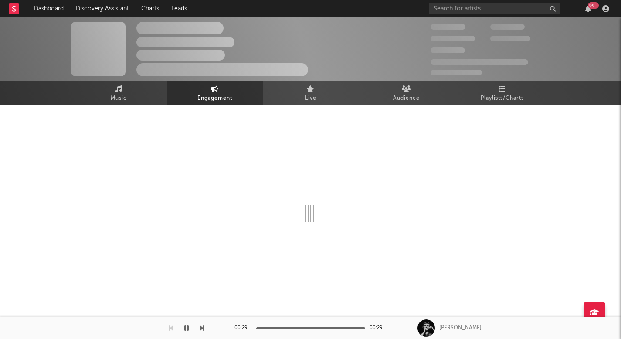
select select "1w"
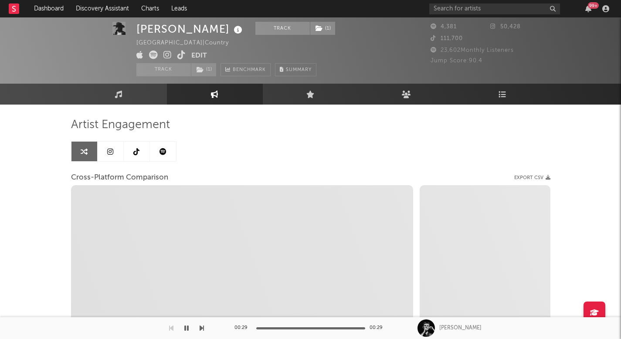
scroll to position [17, 0]
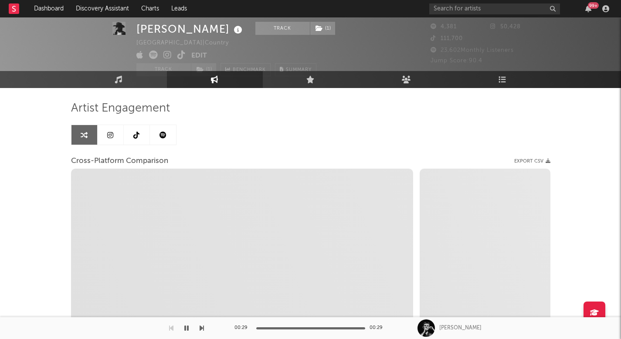
select select "1m"
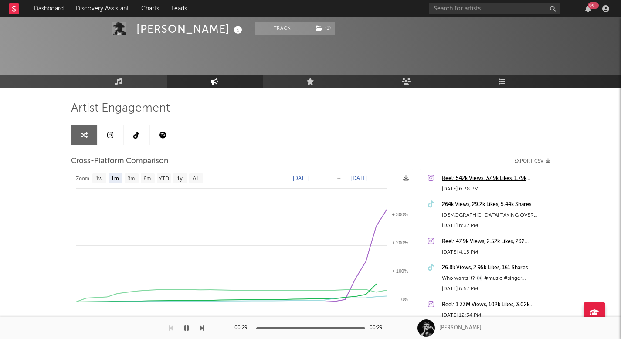
scroll to position [33, 0]
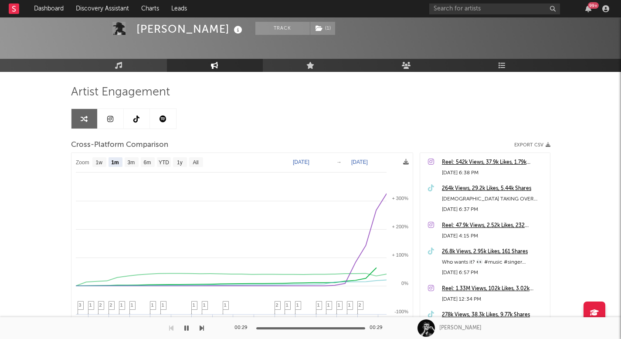
click at [164, 123] on link at bounding box center [163, 119] width 26 height 20
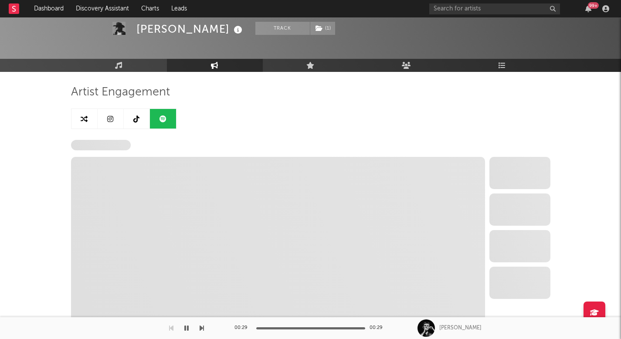
select select "6m"
select select "1w"
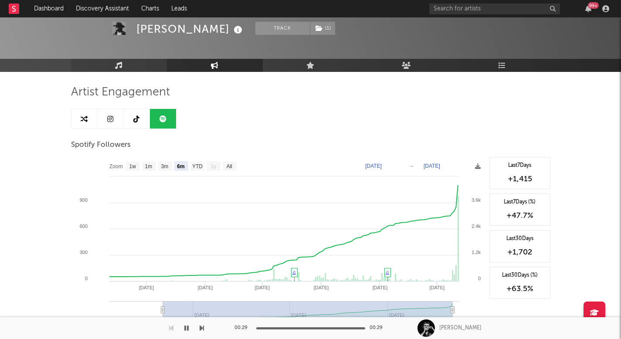
click at [126, 67] on link "Music" at bounding box center [119, 65] width 96 height 13
select select "1w"
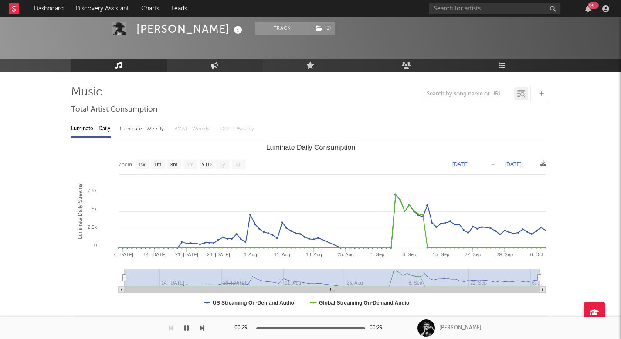
click at [193, 66] on link "Engagement" at bounding box center [215, 65] width 96 height 13
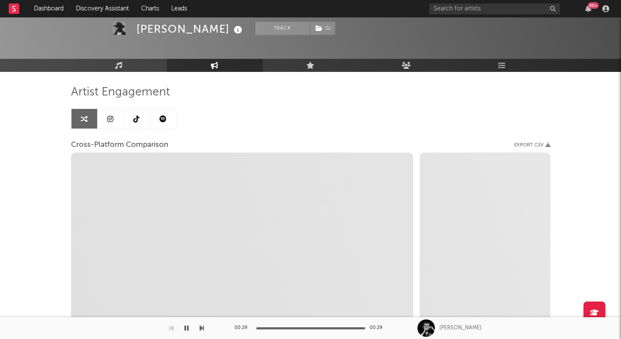
select select "1w"
select select "1m"
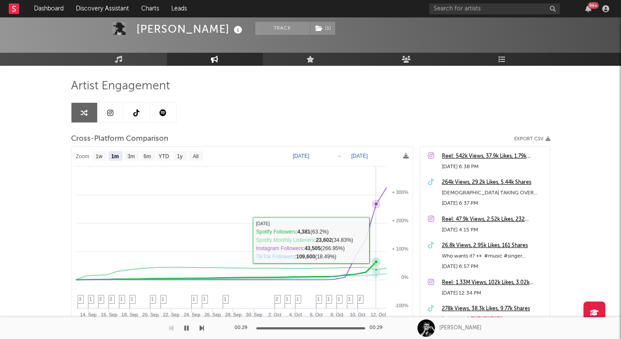
scroll to position [38, 0]
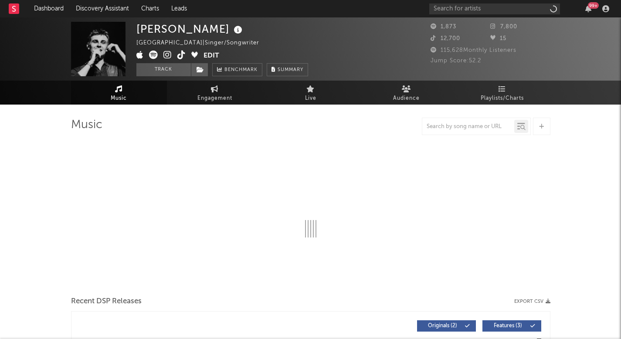
select select "6m"
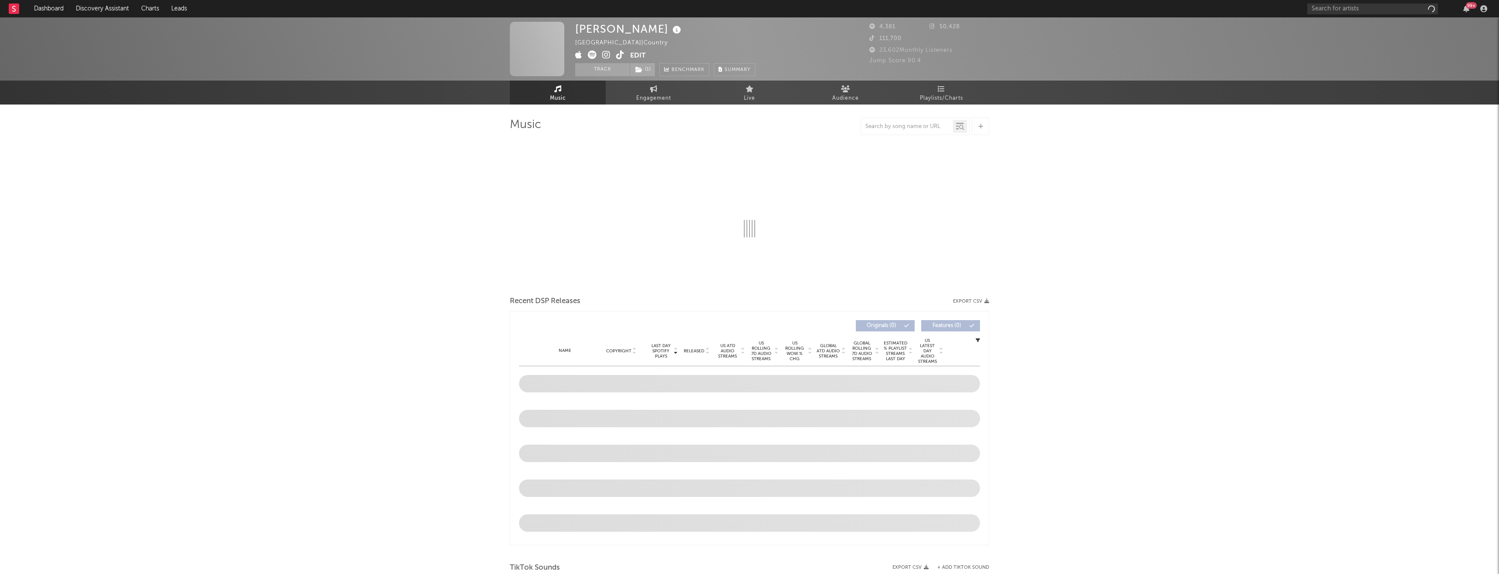
select select "1w"
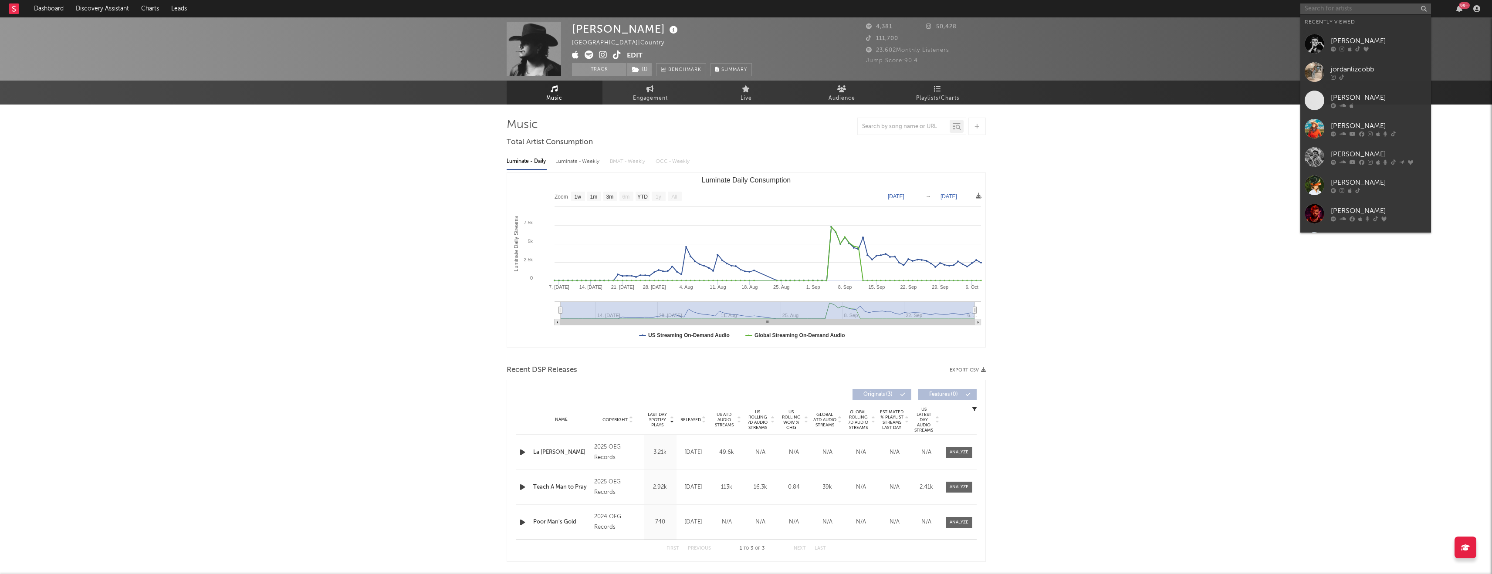
click at [1316, 9] on input "text" at bounding box center [1365, 8] width 131 height 11
paste input "[URL][DOMAIN_NAME][DOMAIN_NAME]"
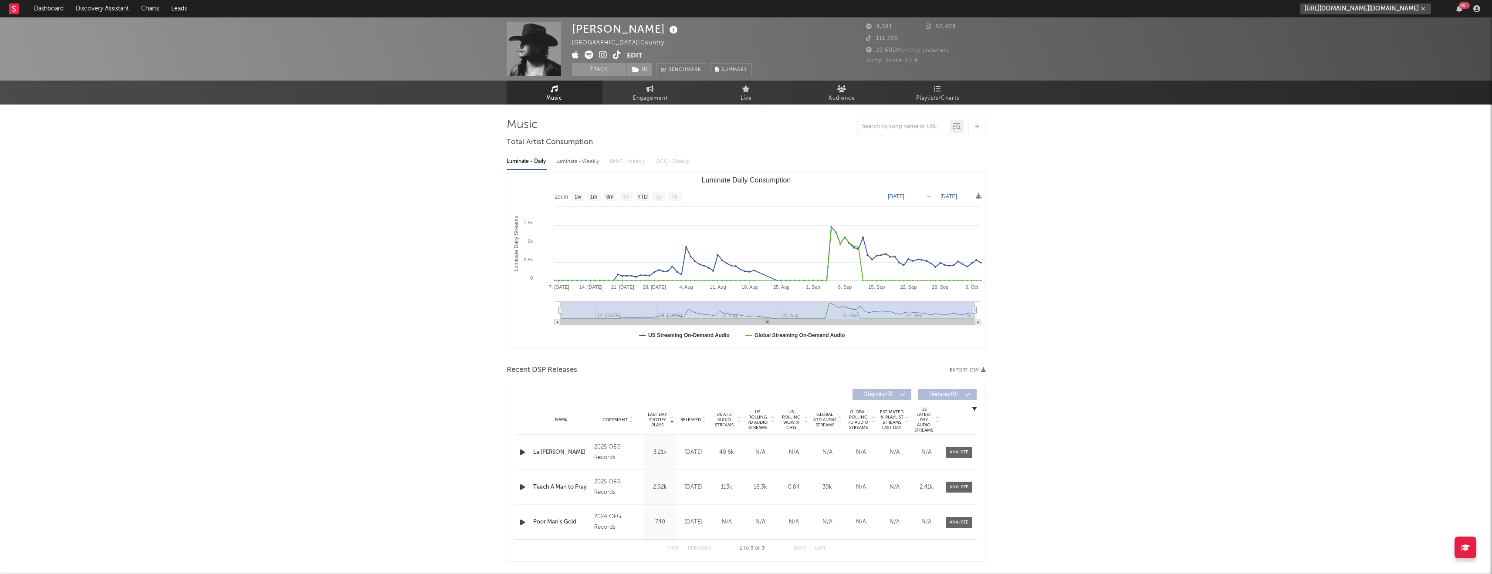
click at [1380, 12] on input "[URL][DOMAIN_NAME][DOMAIN_NAME]" at bounding box center [1365, 8] width 131 height 11
type input "[URL][DOMAIN_NAME][DOMAIN_NAME]"
click at [1369, 31] on div "Cash [PERSON_NAME] [GEOGRAPHIC_DATA] | Country Edit Track ( 1 ) Benchmark Summa…" at bounding box center [746, 48] width 1492 height 63
click at [1377, 14] on div "[URL][DOMAIN_NAME][DOMAIN_NAME] 99 +" at bounding box center [1391, 8] width 183 height 17
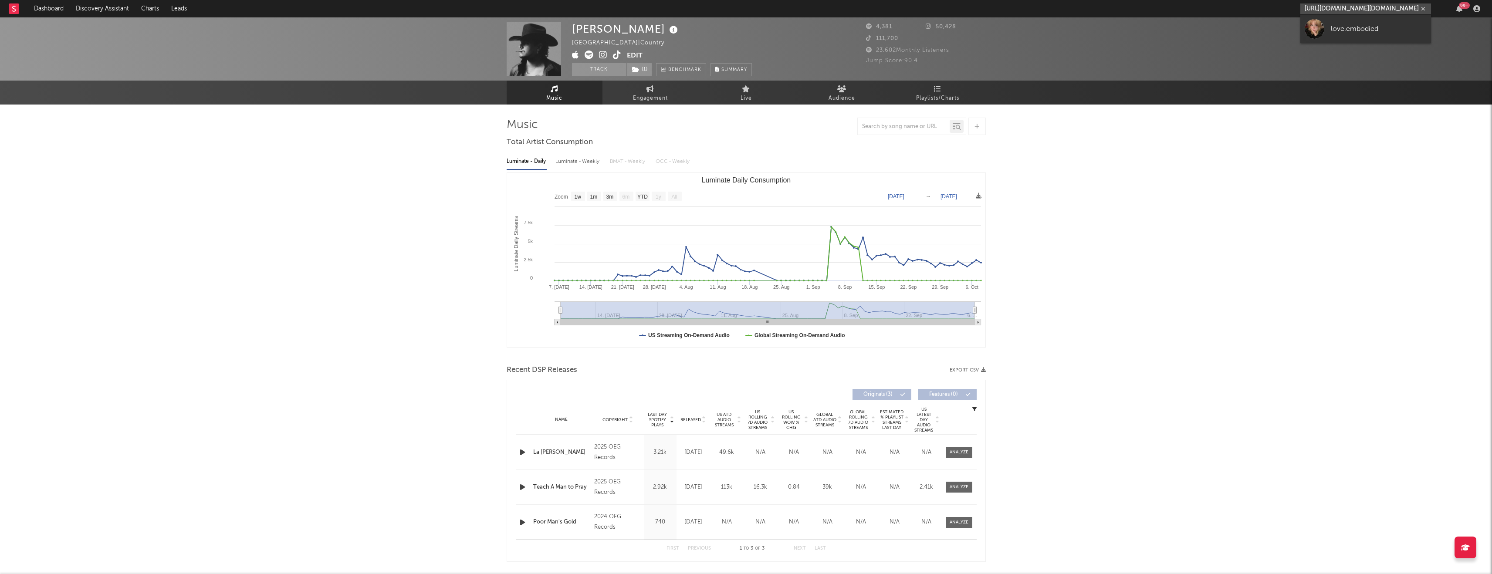
click at [1381, 8] on input "[URL][DOMAIN_NAME][DOMAIN_NAME]" at bounding box center [1365, 8] width 131 height 11
click at [1377, 30] on div "love.embodied" at bounding box center [1379, 29] width 96 height 10
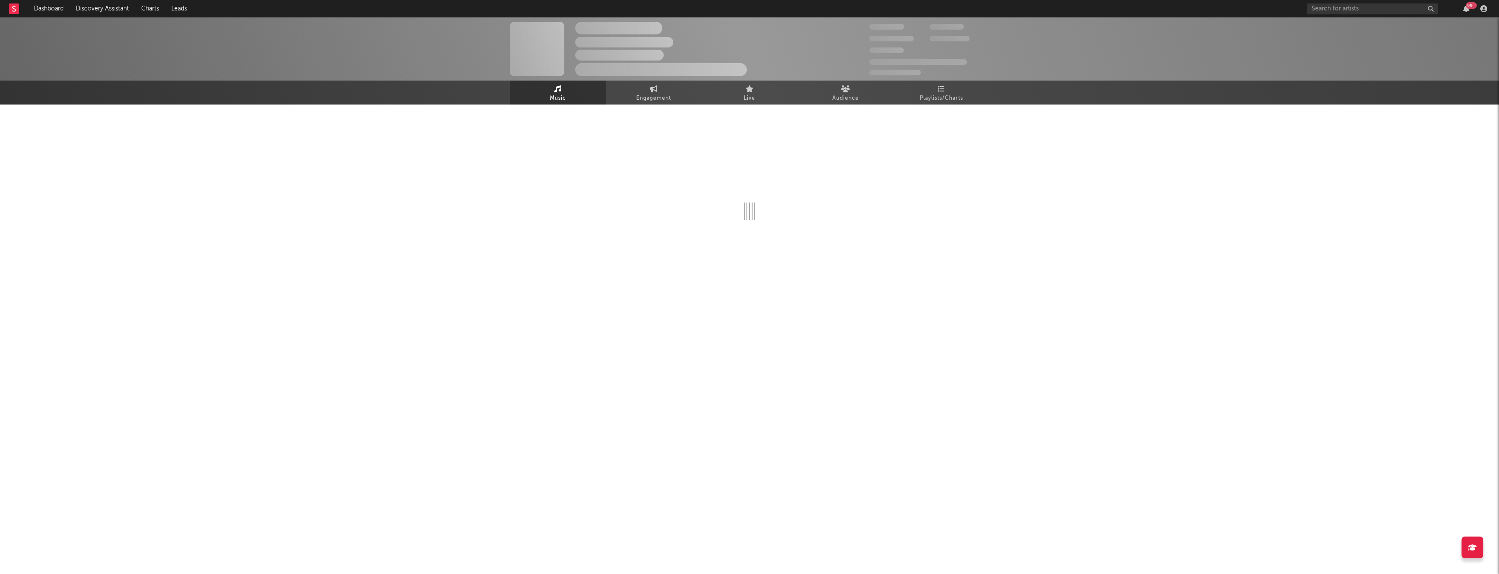
select select "1w"
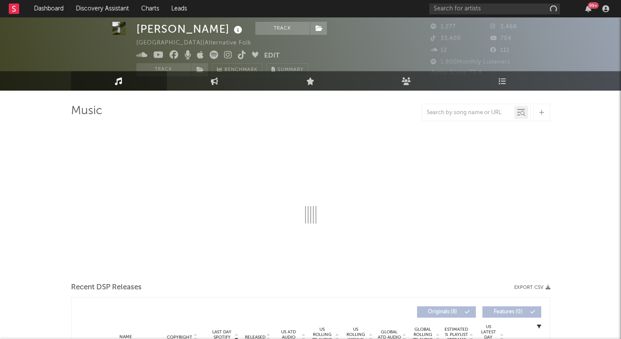
select select "6m"
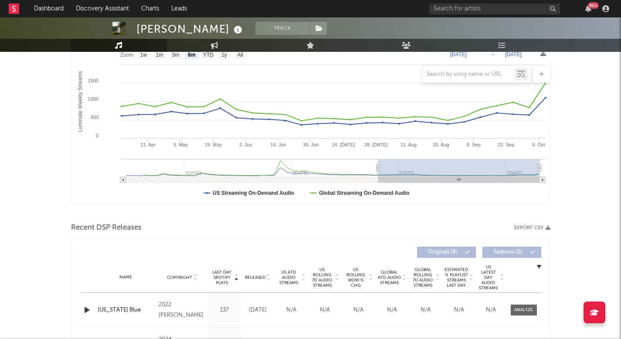
scroll to position [153, 0]
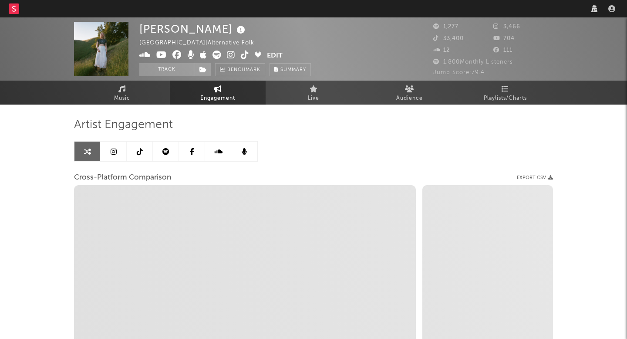
select select "1w"
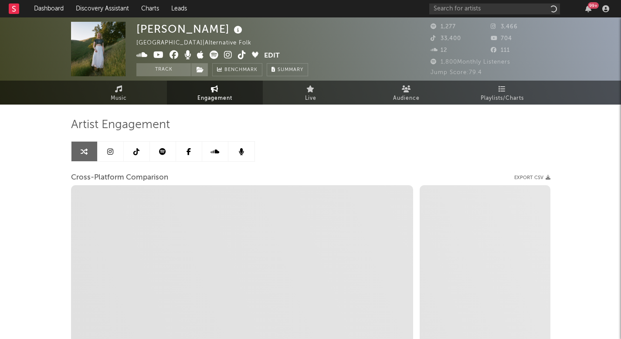
click at [204, 96] on span "Engagement" at bounding box center [214, 98] width 35 height 10
select select "1m"
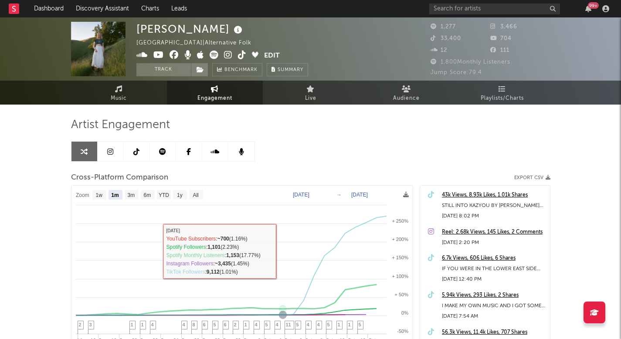
click at [240, 55] on icon at bounding box center [242, 55] width 8 height 9
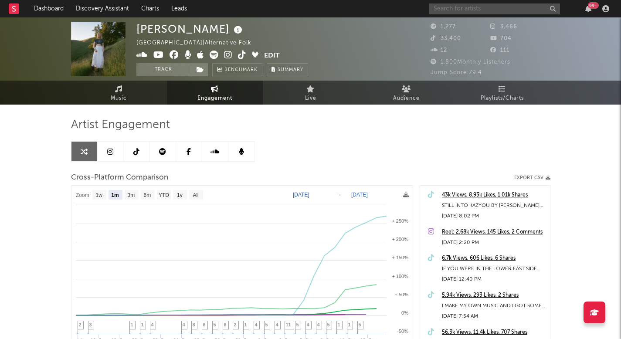
click at [465, 11] on input "text" at bounding box center [494, 8] width 131 height 11
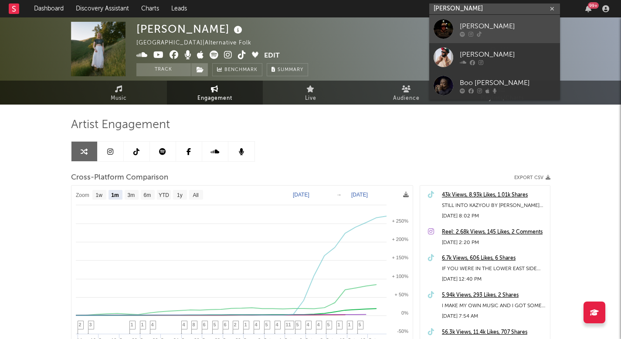
type input "[PERSON_NAME]"
click at [460, 34] on icon at bounding box center [462, 33] width 5 height 5
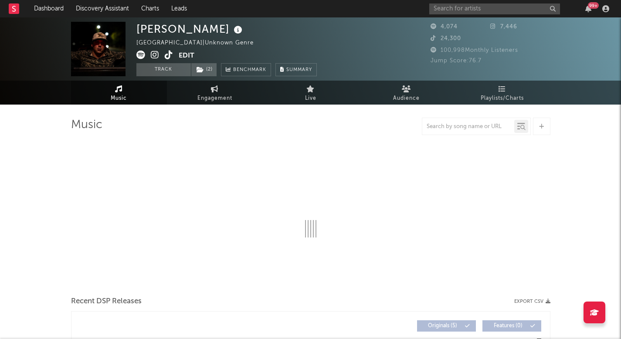
select select "1w"
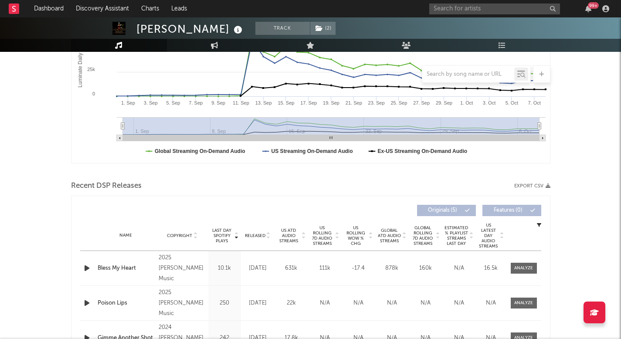
scroll to position [247, 0]
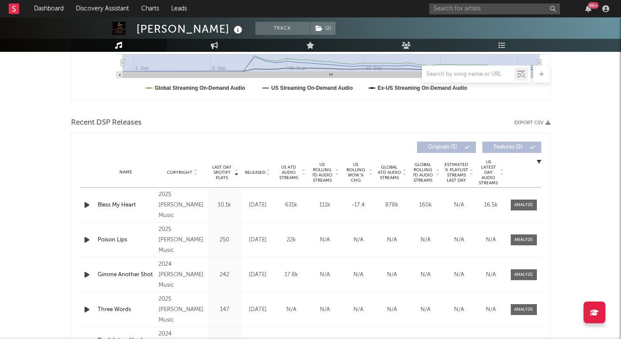
click at [263, 170] on span "Released" at bounding box center [255, 172] width 20 height 5
click at [440, 8] on input "text" at bounding box center [494, 8] width 131 height 11
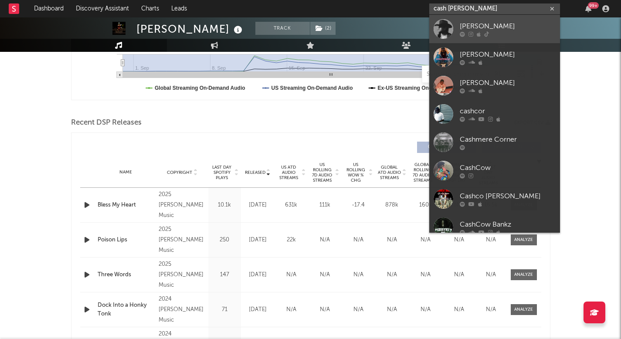
type input "cash [PERSON_NAME]"
click at [444, 24] on div at bounding box center [443, 29] width 20 height 20
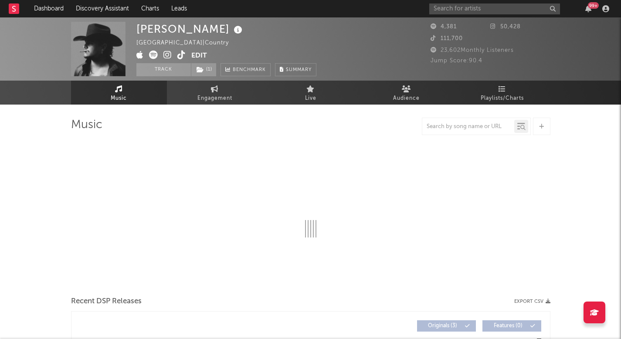
select select "1w"
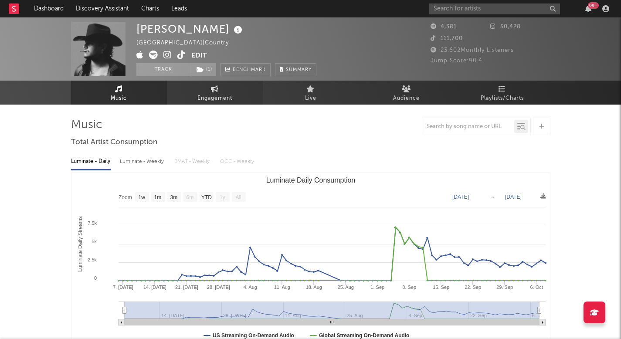
click at [215, 86] on icon at bounding box center [214, 88] width 7 height 7
select select "1w"
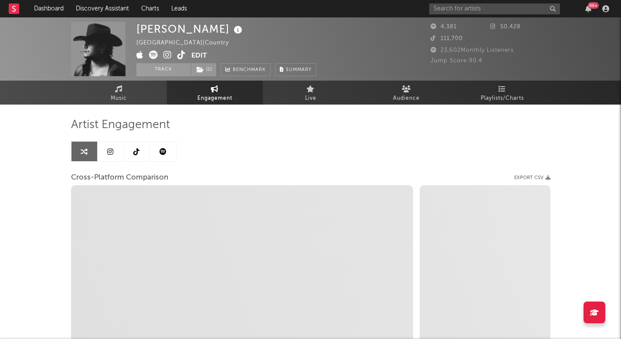
select select "1m"
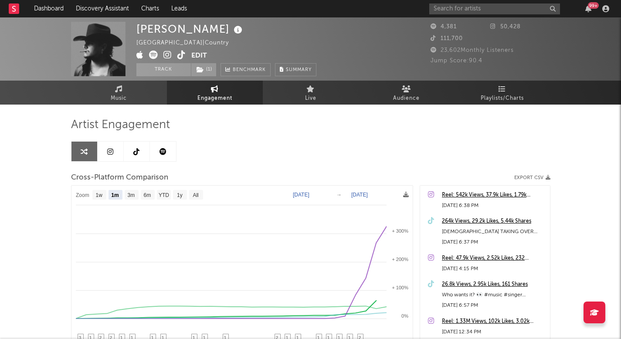
click at [454, 221] on div "264k Views, 29.2k Likes, 5.44k Shares" at bounding box center [494, 221] width 104 height 10
click at [474, 11] on input "text" at bounding box center [494, 8] width 131 height 11
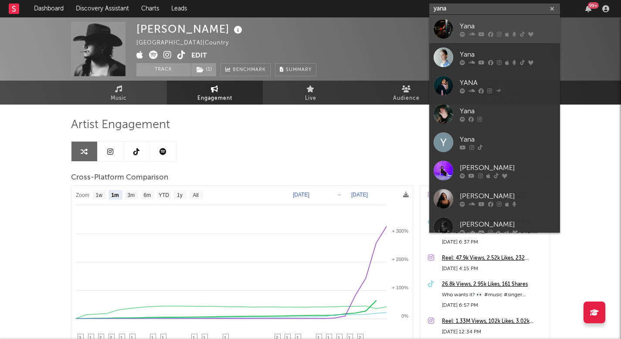
type input "yana"
click at [480, 17] on link "Yana" at bounding box center [494, 29] width 131 height 28
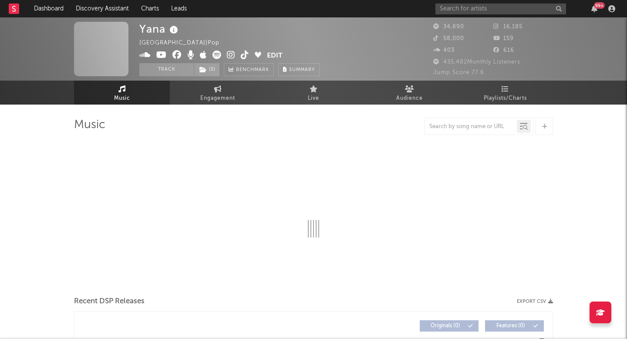
select select "6m"
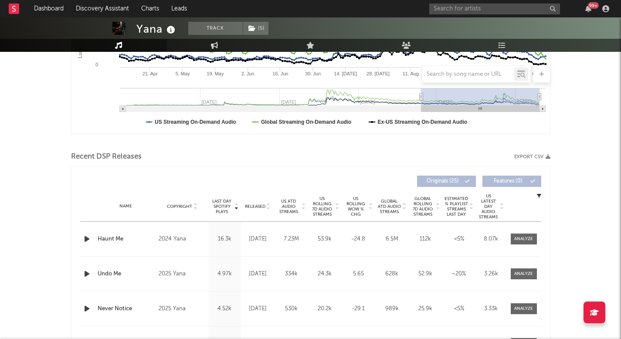
scroll to position [235, 0]
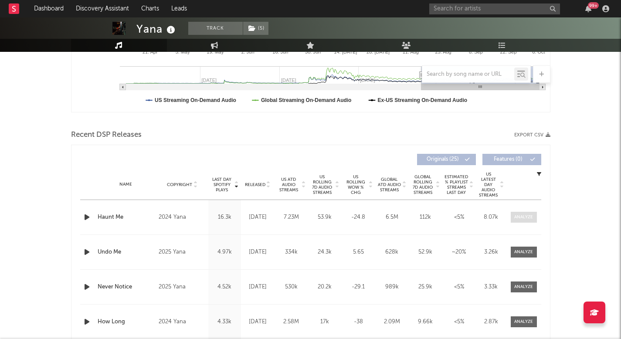
click at [516, 216] on div at bounding box center [523, 217] width 19 height 7
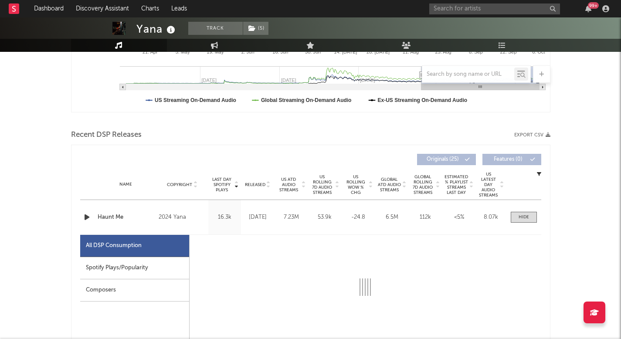
click at [128, 267] on div "Spotify Plays/Popularity" at bounding box center [134, 268] width 109 height 22
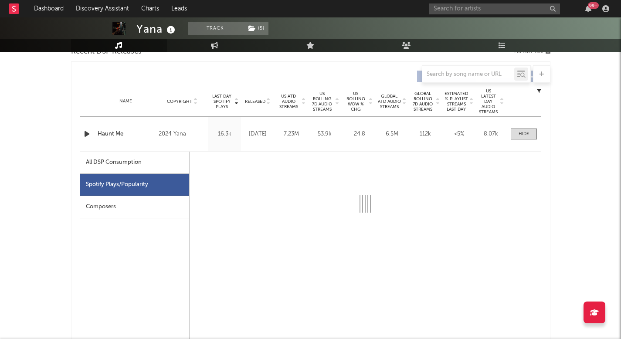
scroll to position [327, 0]
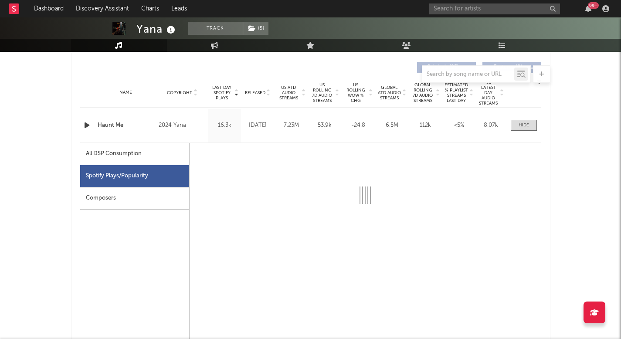
select select "6m"
select select "1w"
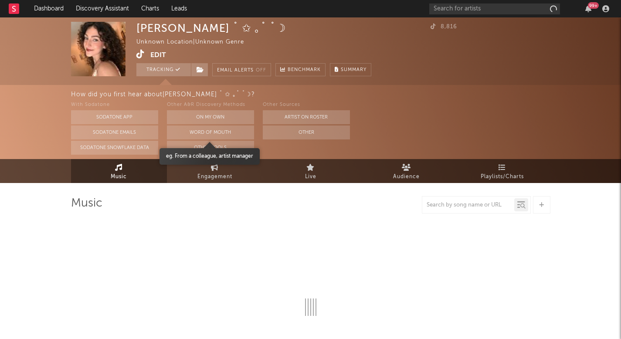
select select "1w"
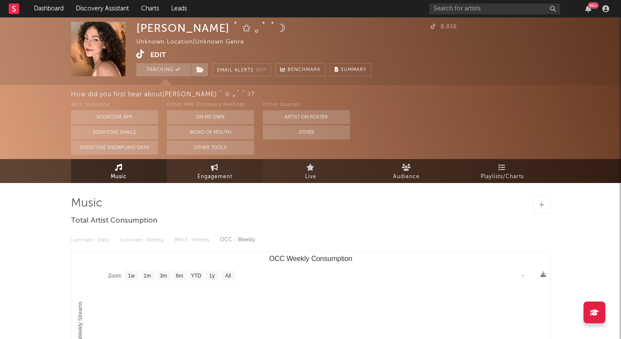
click at [218, 168] on link "Engagement" at bounding box center [215, 171] width 96 height 24
select select "1w"
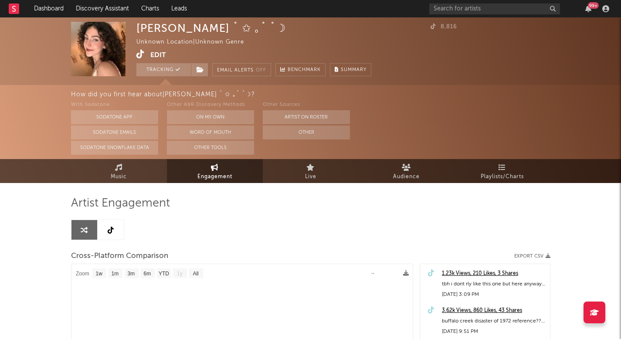
select select "1m"
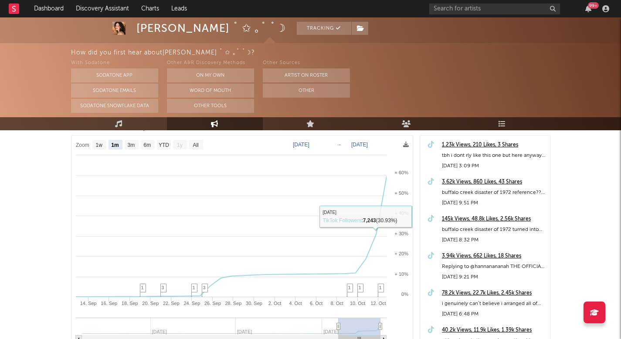
scroll to position [8, 0]
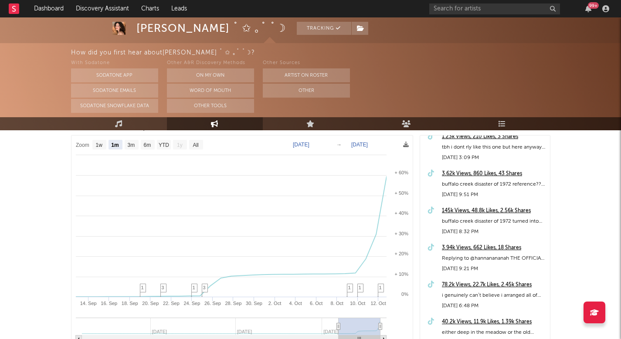
click at [489, 211] on div "145k Views, 48.8k Likes, 2.56k Shares" at bounding box center [494, 211] width 104 height 10
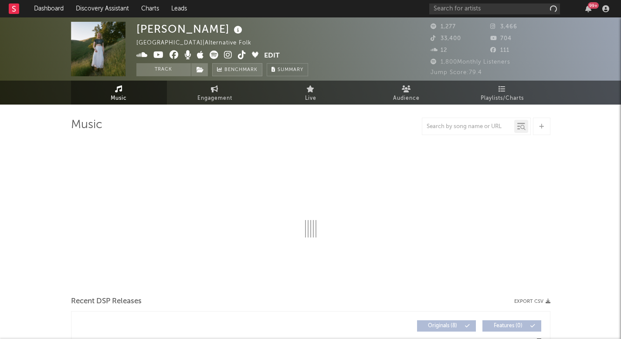
select select "6m"
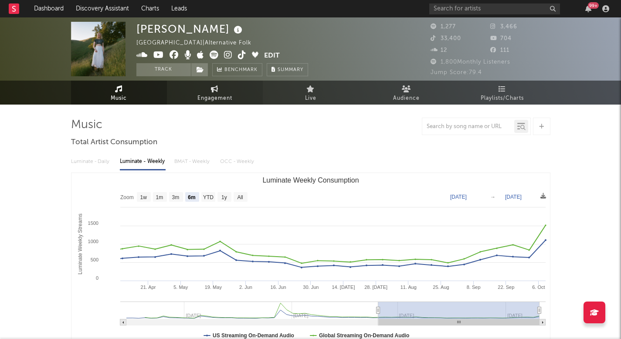
click at [222, 95] on span "Engagement" at bounding box center [214, 98] width 35 height 10
select select "1w"
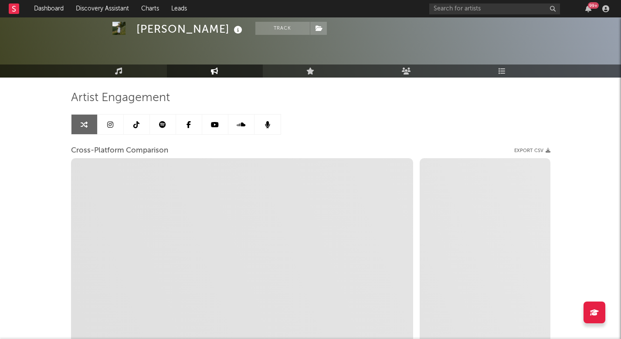
select select "1m"
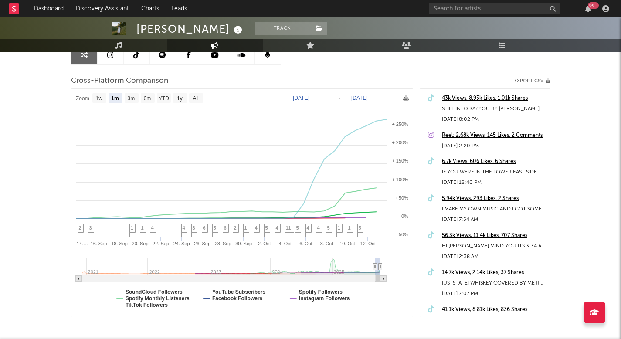
scroll to position [96, 0]
click at [289, 230] on span "11" at bounding box center [288, 228] width 5 height 5
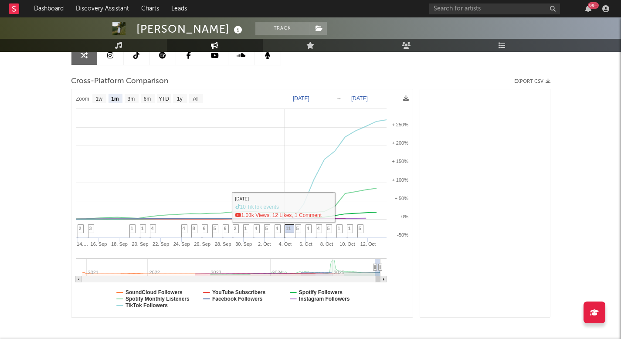
scroll to position [904, 0]
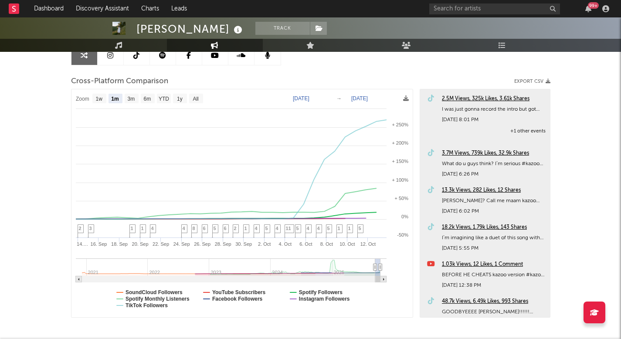
click at [473, 153] on div "3.7M Views, 739k Likes, 32.9k Shares" at bounding box center [494, 153] width 104 height 10
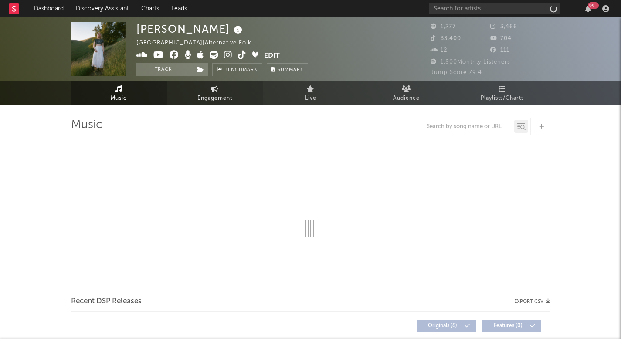
click at [225, 99] on span "Engagement" at bounding box center [214, 98] width 35 height 10
select select "1w"
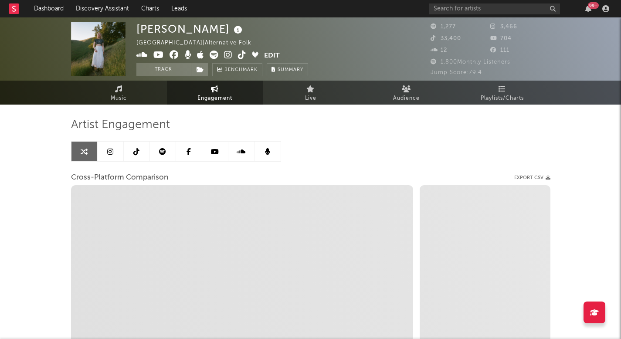
click at [243, 54] on icon at bounding box center [242, 55] width 8 height 9
select select "1m"
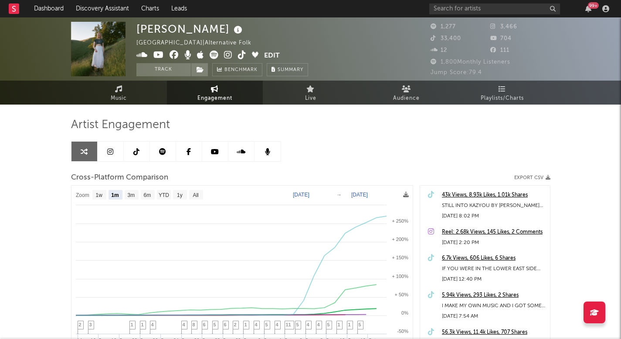
click at [491, 3] on div "99 +" at bounding box center [520, 8] width 183 height 17
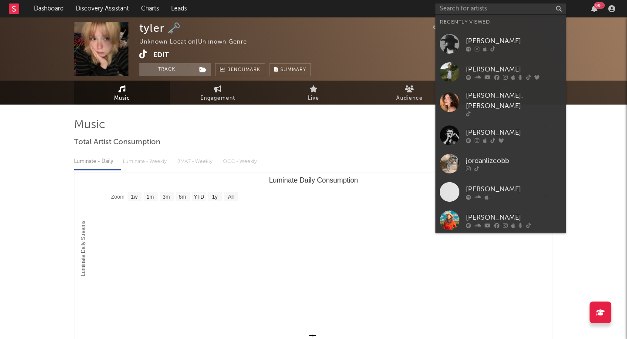
select select "1w"
click at [472, 13] on input "text" at bounding box center [501, 8] width 131 height 11
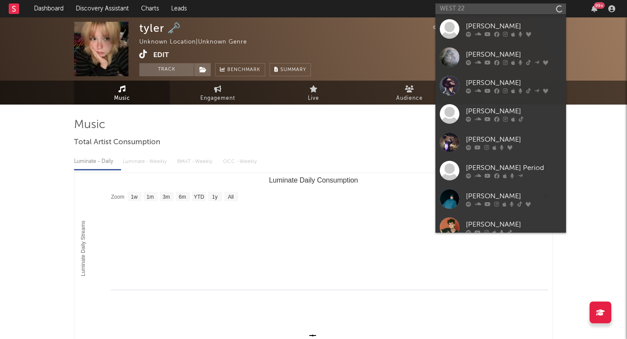
type input "WEST 22"
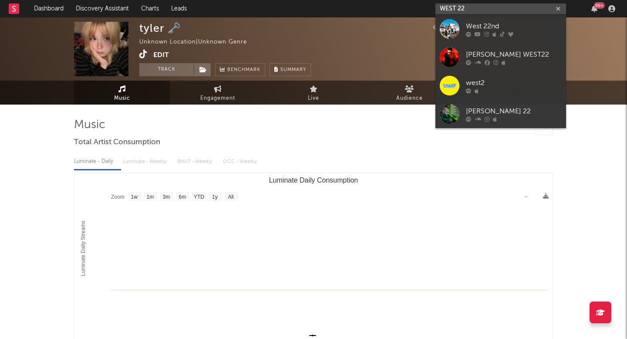
click at [474, 11] on input "WEST 22" at bounding box center [501, 8] width 131 height 11
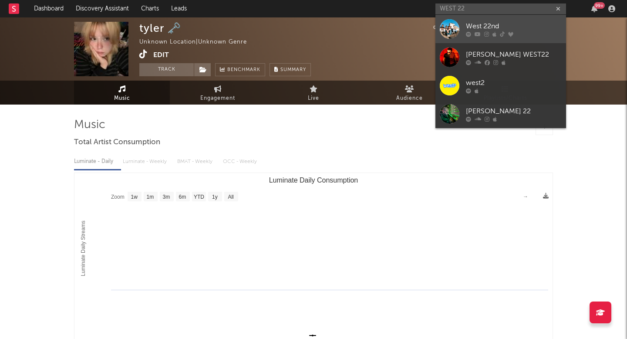
click at [476, 25] on div "West 22nd" at bounding box center [514, 26] width 96 height 10
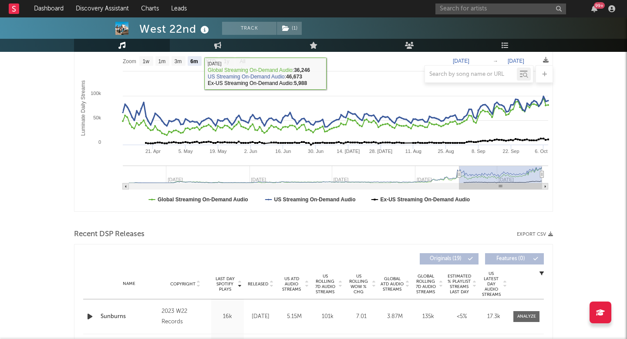
scroll to position [173, 0]
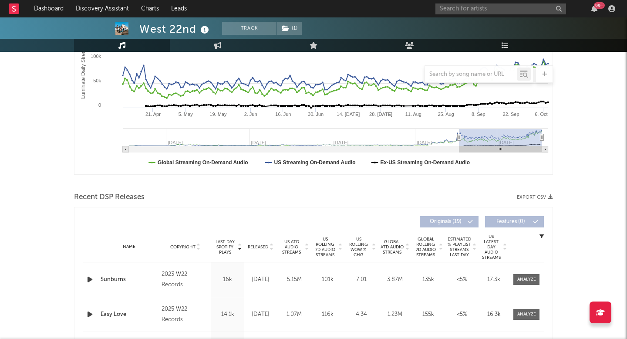
click at [316, 245] on span "US Rolling 7D Audio Streams" at bounding box center [325, 247] width 24 height 21
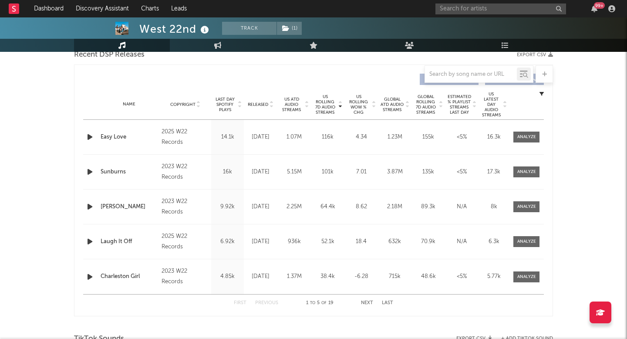
scroll to position [317, 0]
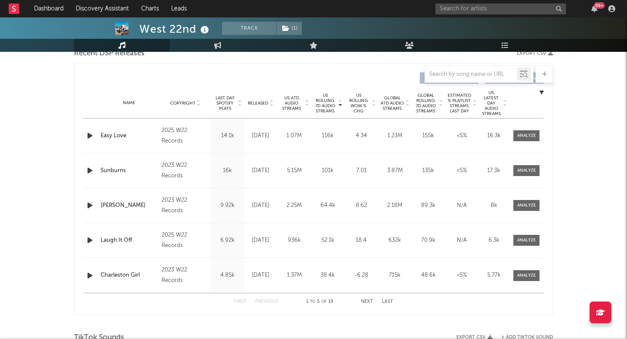
click at [363, 303] on button "Next" at bounding box center [367, 301] width 12 height 5
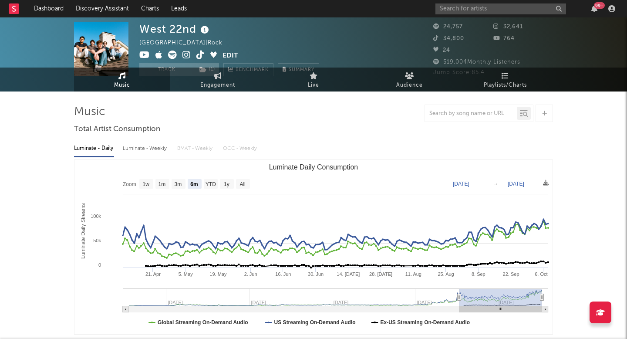
scroll to position [0, 0]
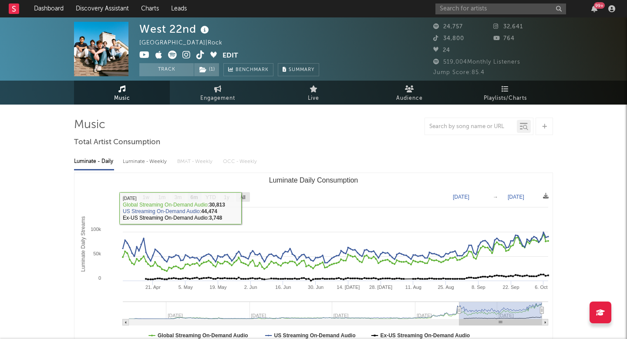
click at [245, 200] on rect "Luminate Daily Consumption" at bounding box center [243, 197] width 14 height 10
select select "All"
type input "[DATE]"
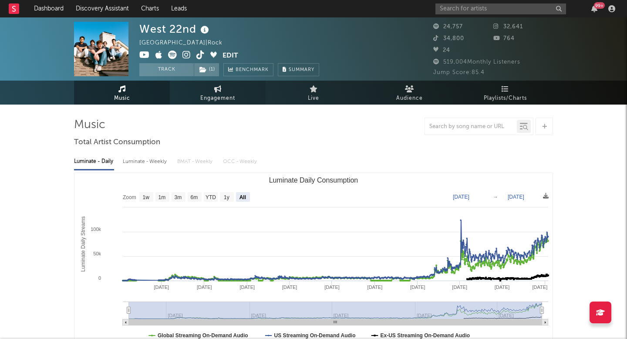
click at [210, 88] on link "Engagement" at bounding box center [218, 93] width 96 height 24
select select "1w"
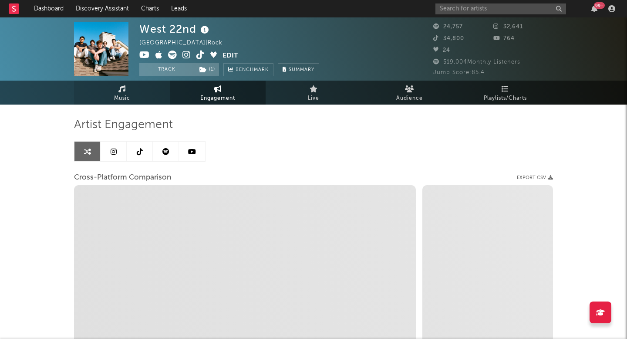
select select "1m"
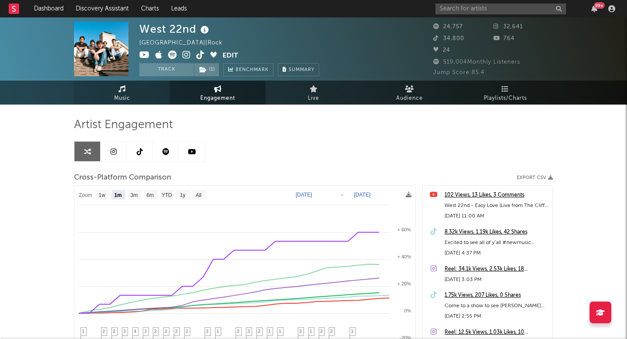
click at [129, 86] on link "Music" at bounding box center [122, 93] width 96 height 24
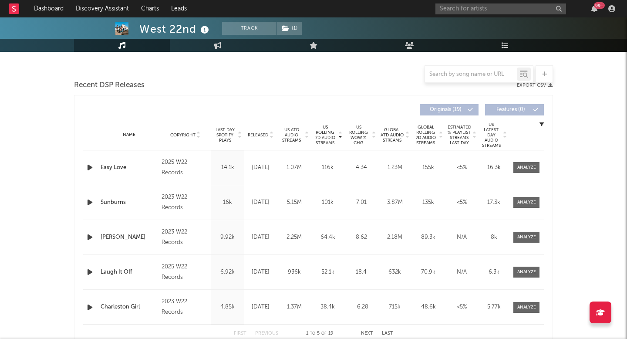
select select "6m"
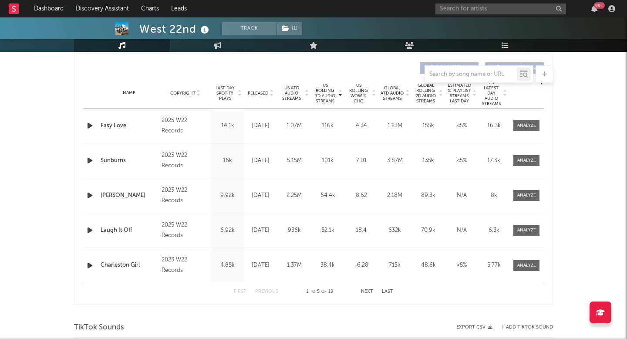
scroll to position [345, 0]
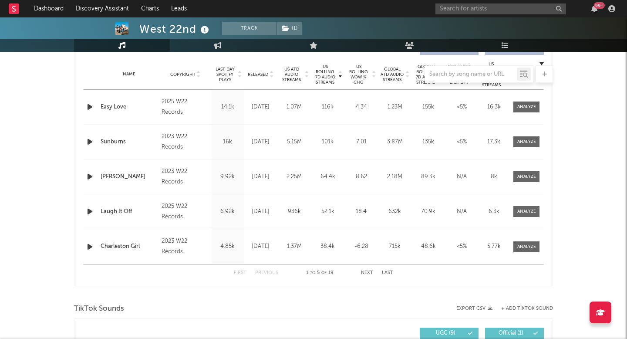
click at [329, 80] on div at bounding box center [313, 73] width 479 height 17
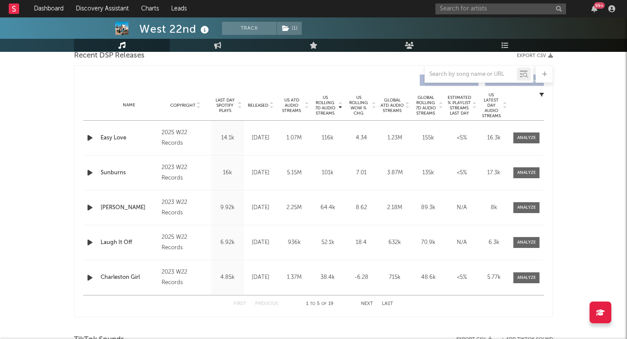
scroll to position [307, 0]
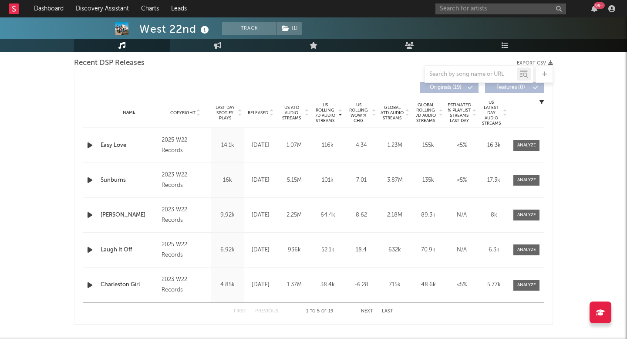
click at [332, 109] on span "US Rolling 7D Audio Streams" at bounding box center [325, 112] width 24 height 21
click at [366, 311] on button "Next" at bounding box center [367, 311] width 12 height 5
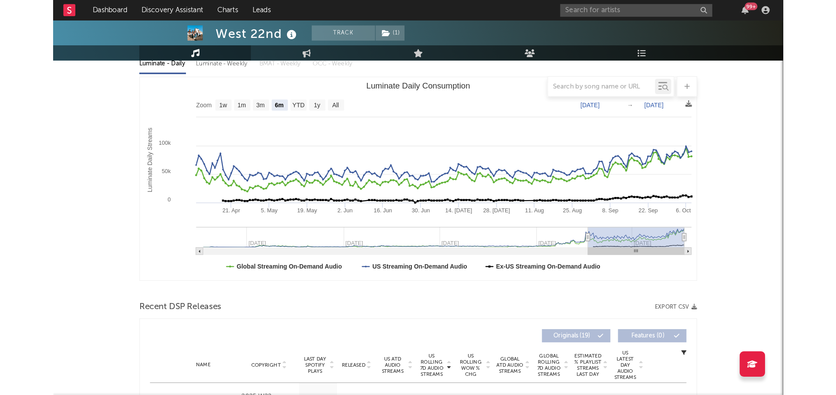
scroll to position [0, 0]
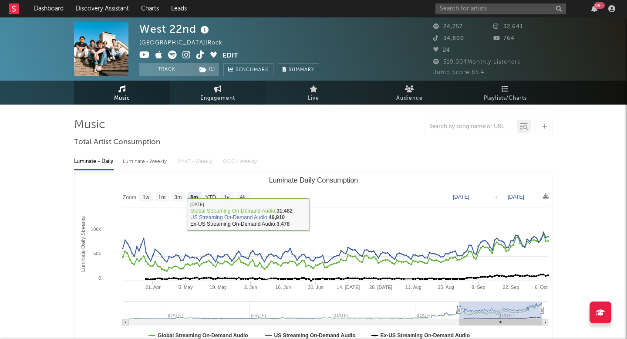
click at [219, 88] on icon at bounding box center [217, 88] width 7 height 7
select select "1w"
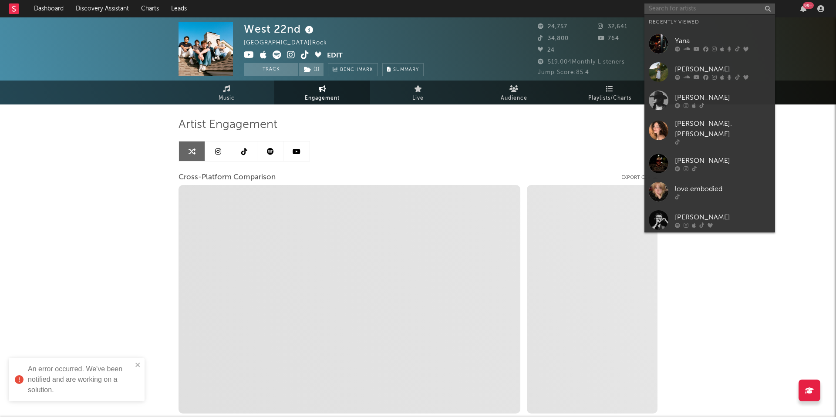
click at [627, 10] on input "text" at bounding box center [710, 8] width 131 height 11
type input "v"
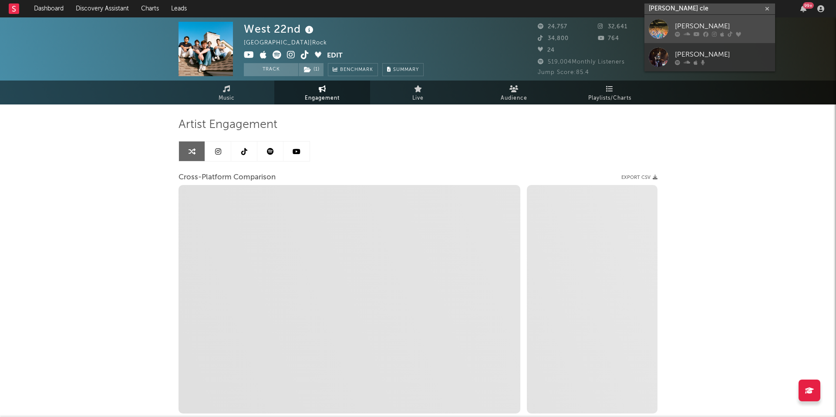
type input "[PERSON_NAME] cle"
click at [627, 28] on div "[PERSON_NAME]" at bounding box center [723, 26] width 96 height 10
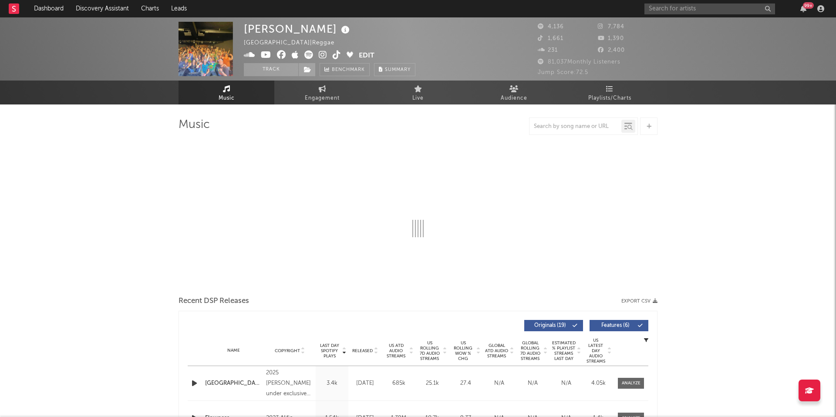
select select "6m"
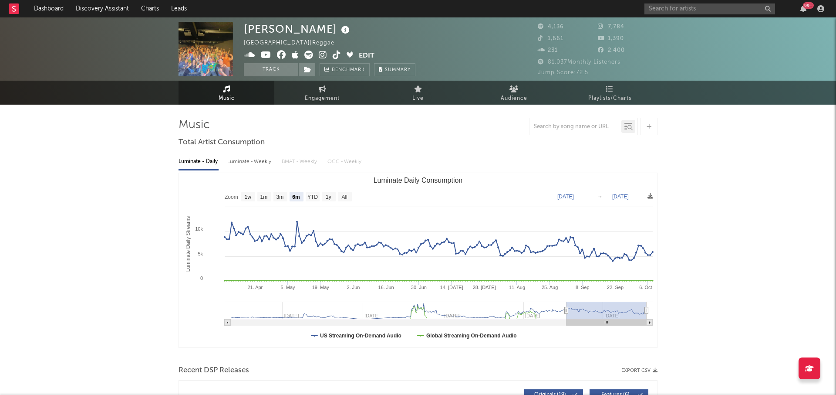
click at [332, 54] on span at bounding box center [301, 56] width 115 height 11
click at [335, 54] on icon at bounding box center [337, 55] width 8 height 9
